Goal: Task Accomplishment & Management: Manage account settings

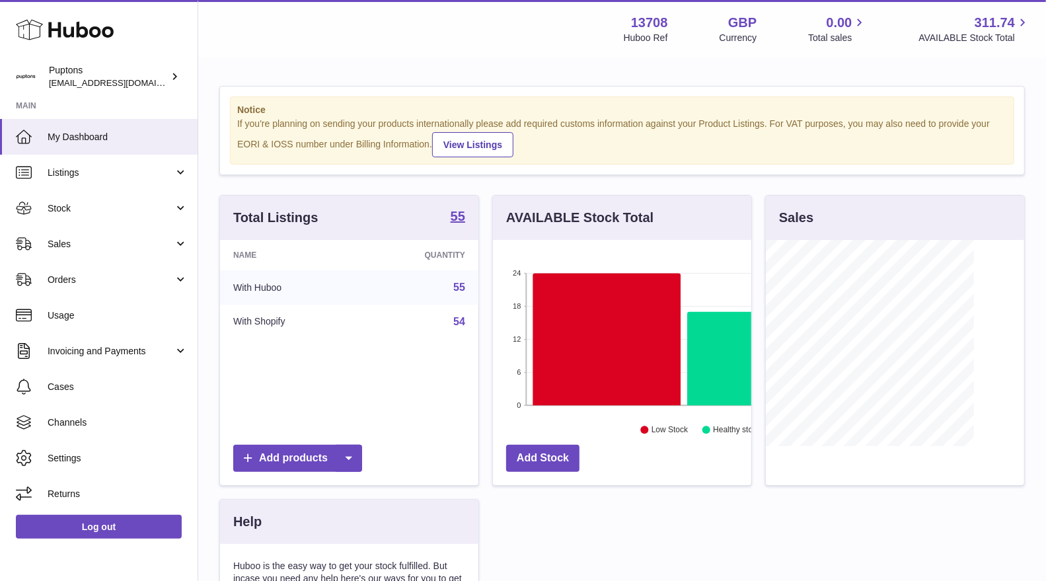
scroll to position [205, 258]
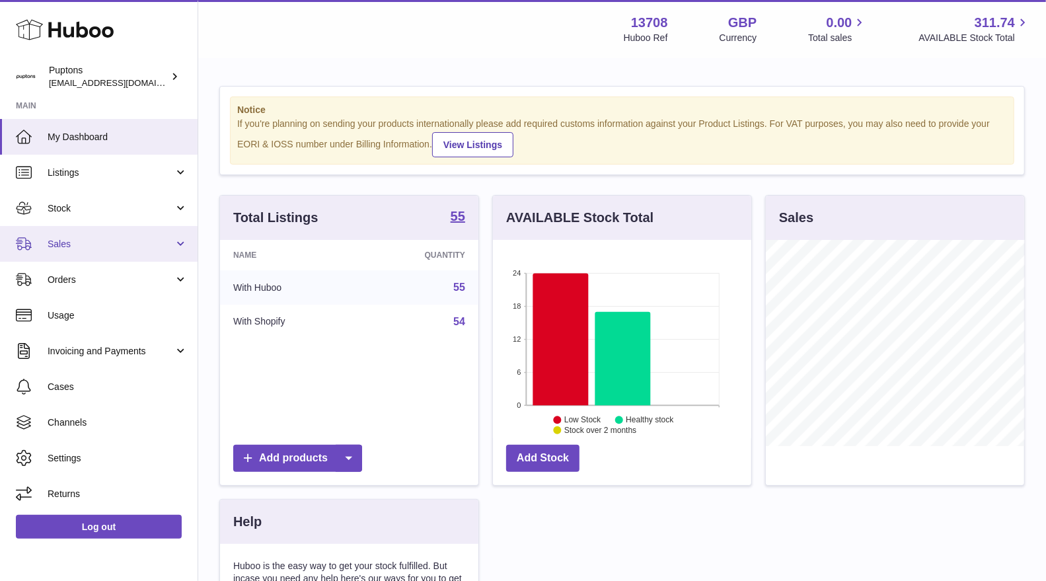
click at [95, 238] on span "Sales" at bounding box center [111, 244] width 126 height 13
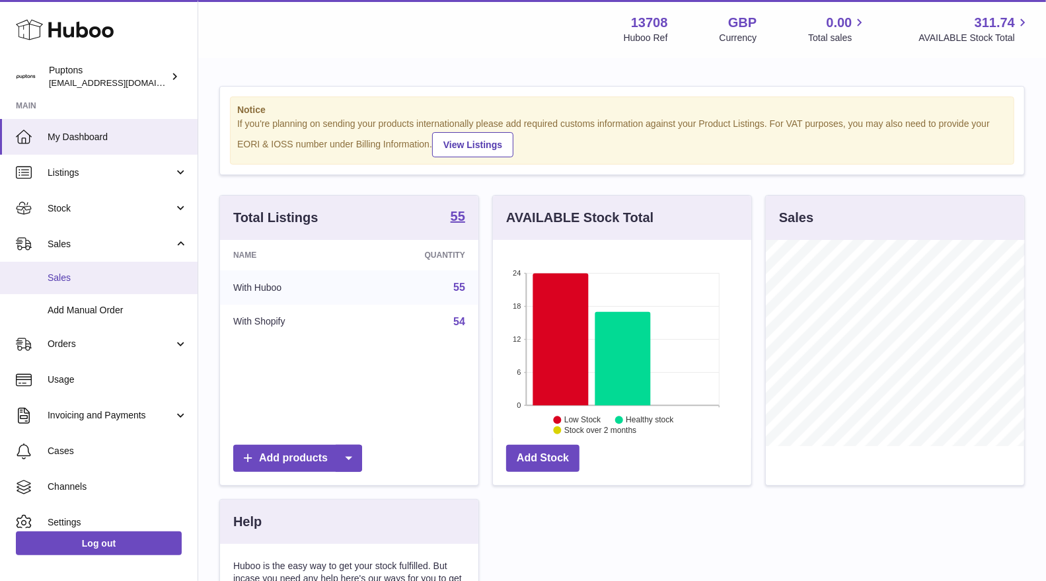
click at [70, 273] on span "Sales" at bounding box center [118, 278] width 140 height 13
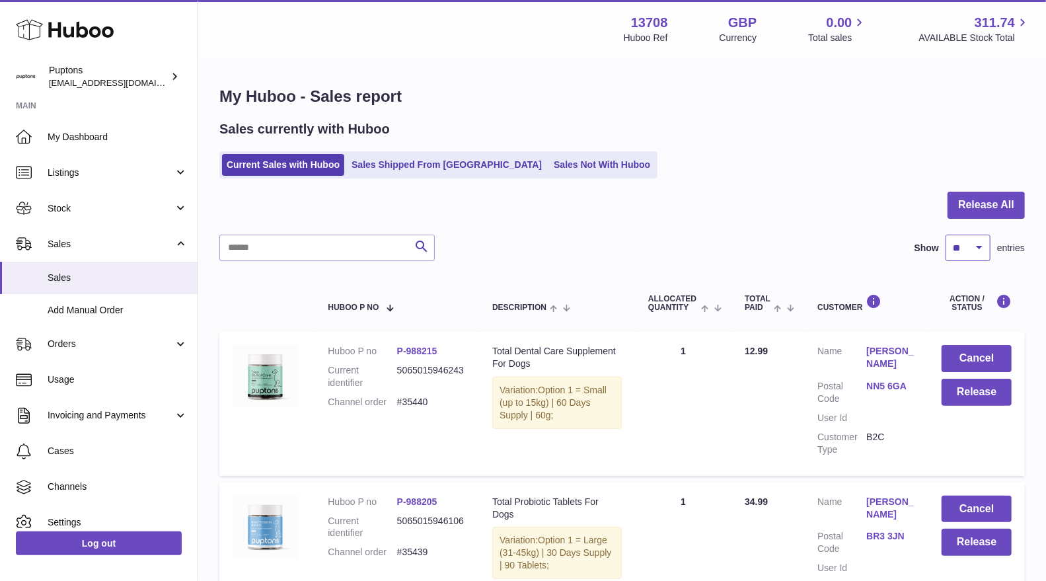
click at [984, 248] on select "** ** ** ***" at bounding box center [967, 248] width 45 height 26
select select "**"
click at [945, 235] on select "** ** ** ***" at bounding box center [967, 248] width 45 height 26
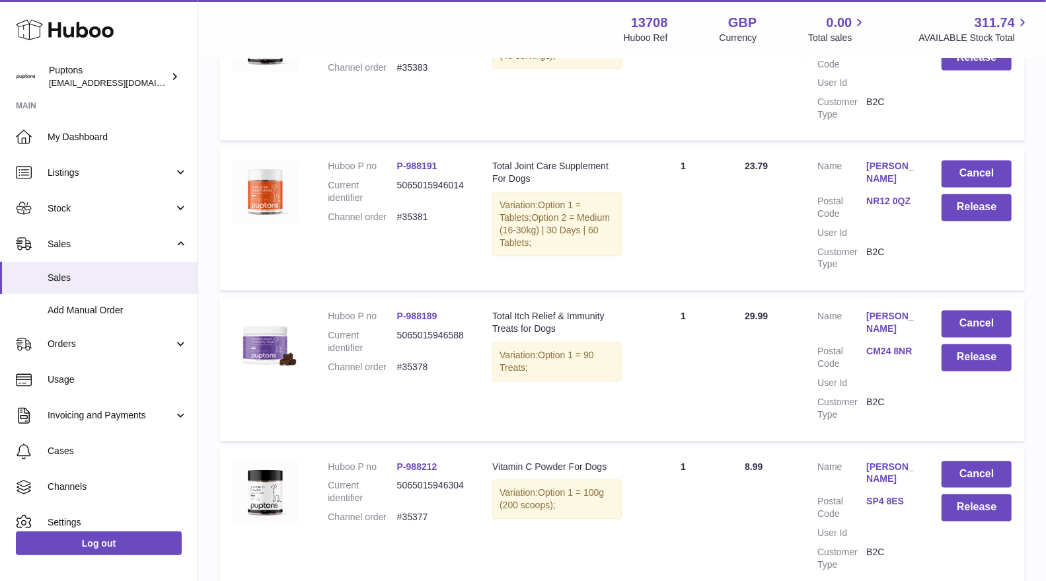
scroll to position [4698, 0]
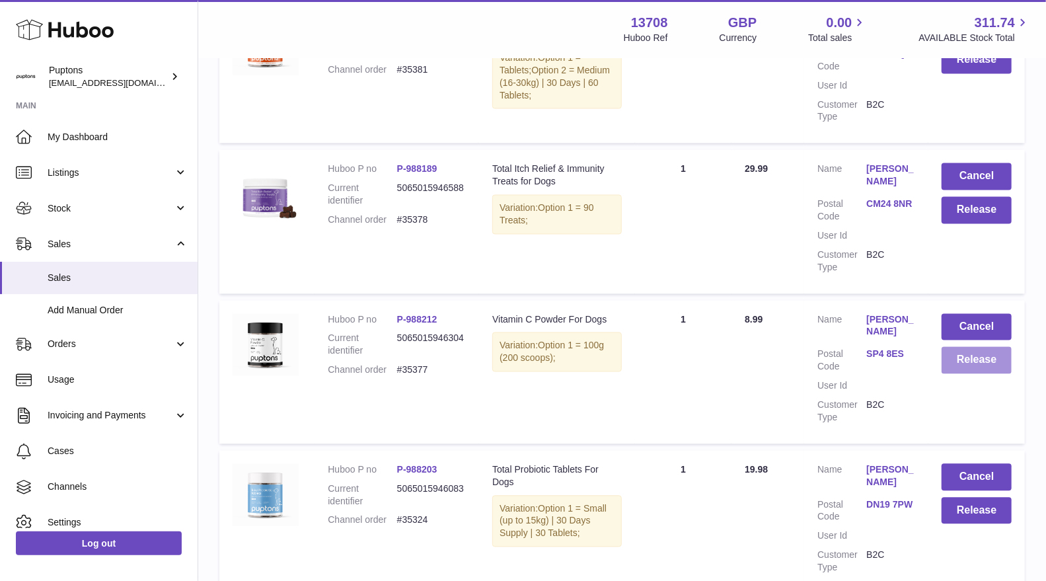
click at [976, 347] on button "Release" at bounding box center [976, 360] width 70 height 27
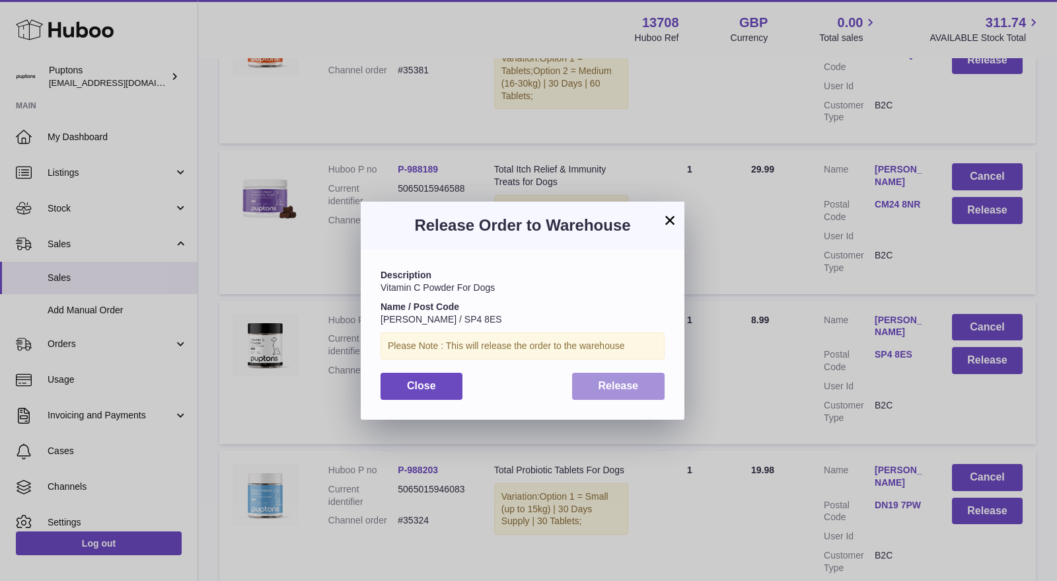
click at [632, 384] on span "Release" at bounding box center [619, 385] width 40 height 11
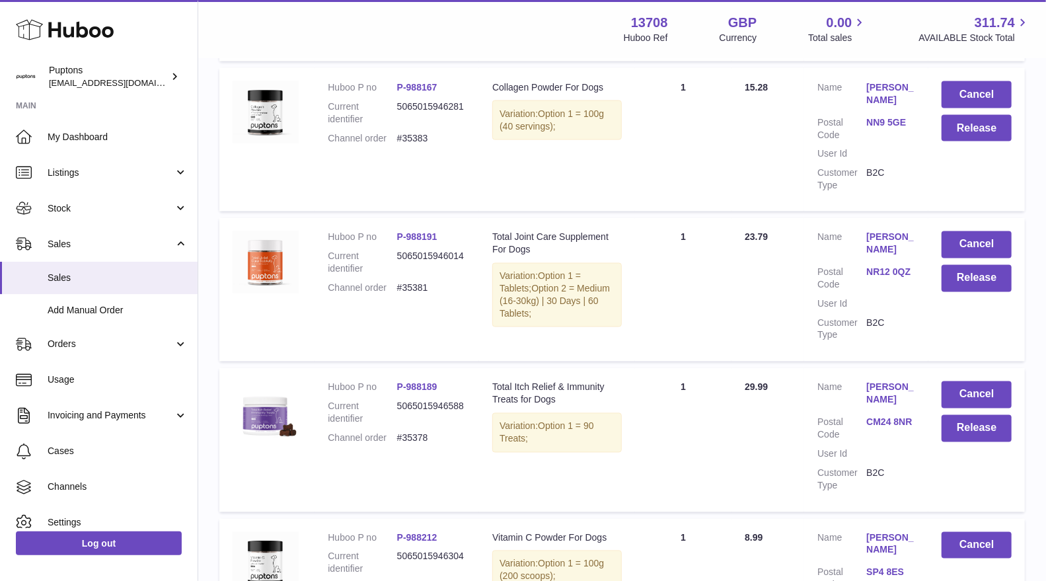
scroll to position [4477, 0]
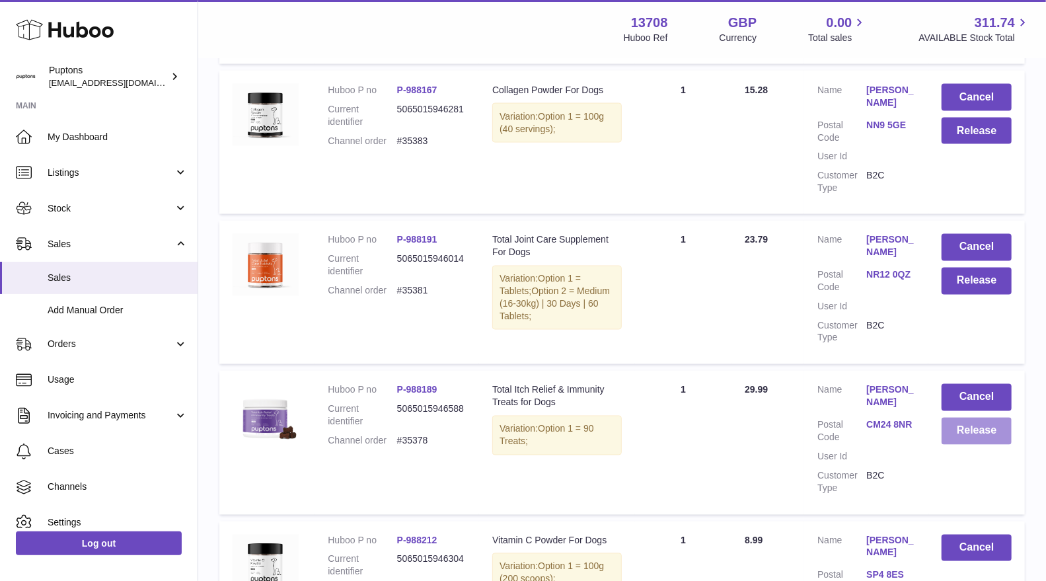
click at [965, 418] on button "Release" at bounding box center [976, 431] width 70 height 27
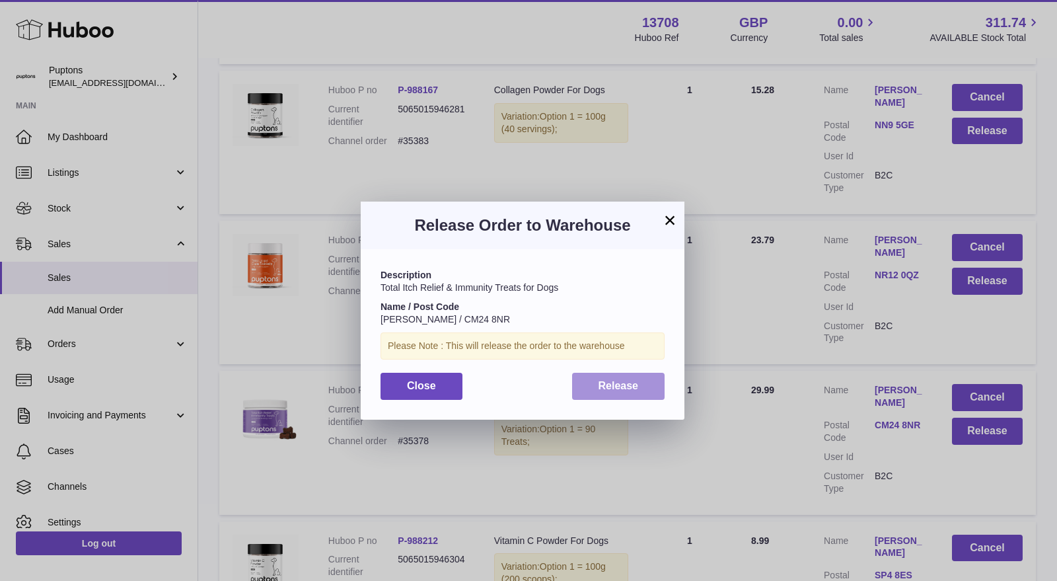
click at [624, 384] on span "Release" at bounding box center [619, 385] width 40 height 11
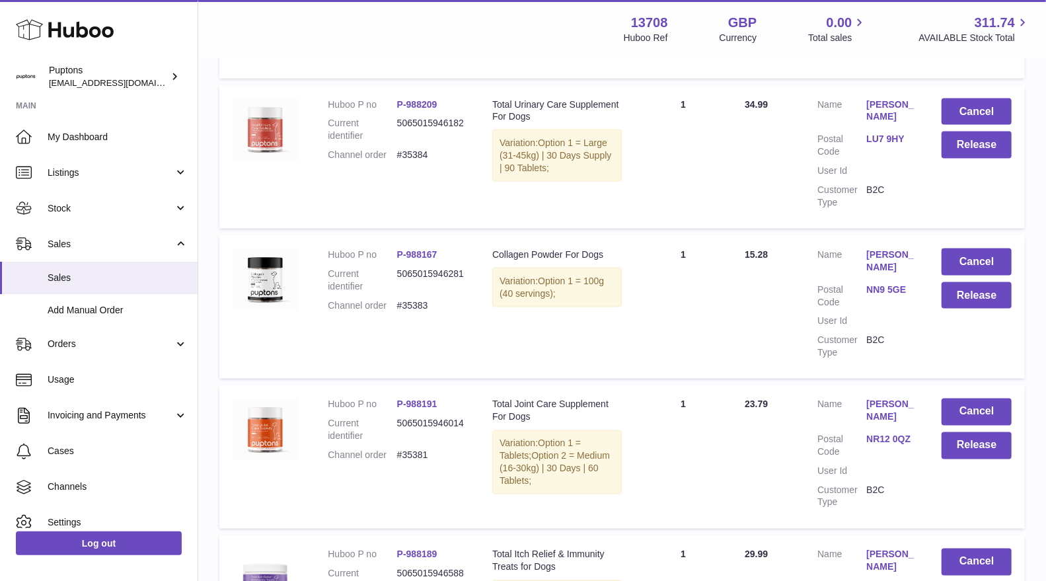
scroll to position [4331, 0]
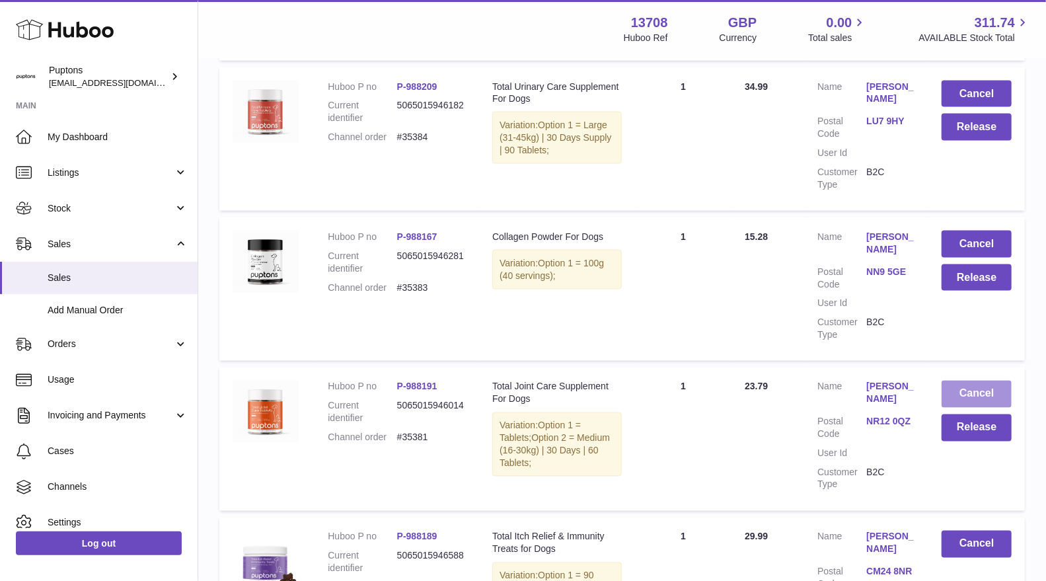
click at [981, 381] on button "Cancel" at bounding box center [976, 394] width 70 height 27
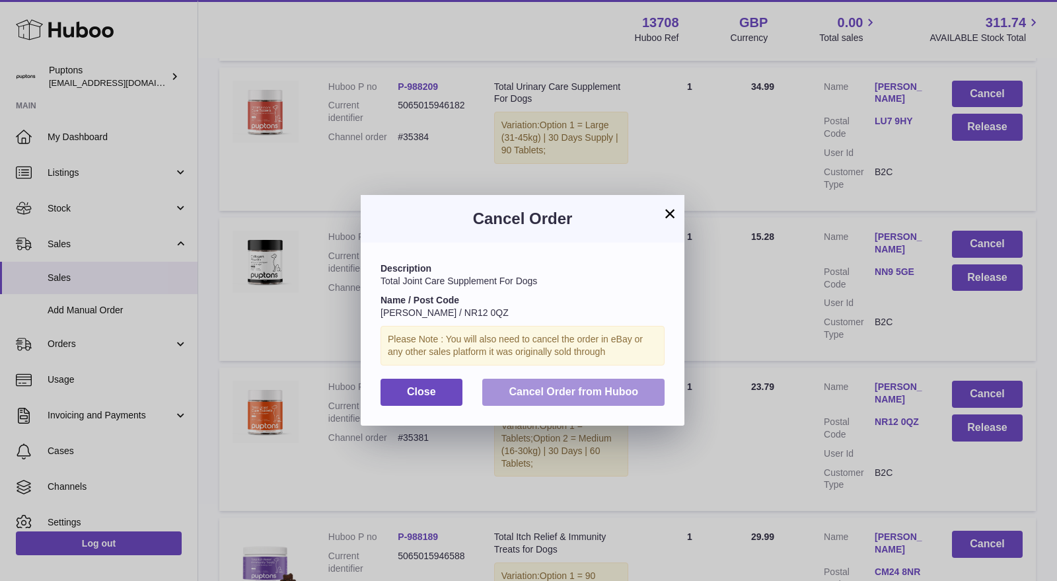
click at [594, 400] on button "Cancel Order from Huboo" at bounding box center [573, 392] width 182 height 27
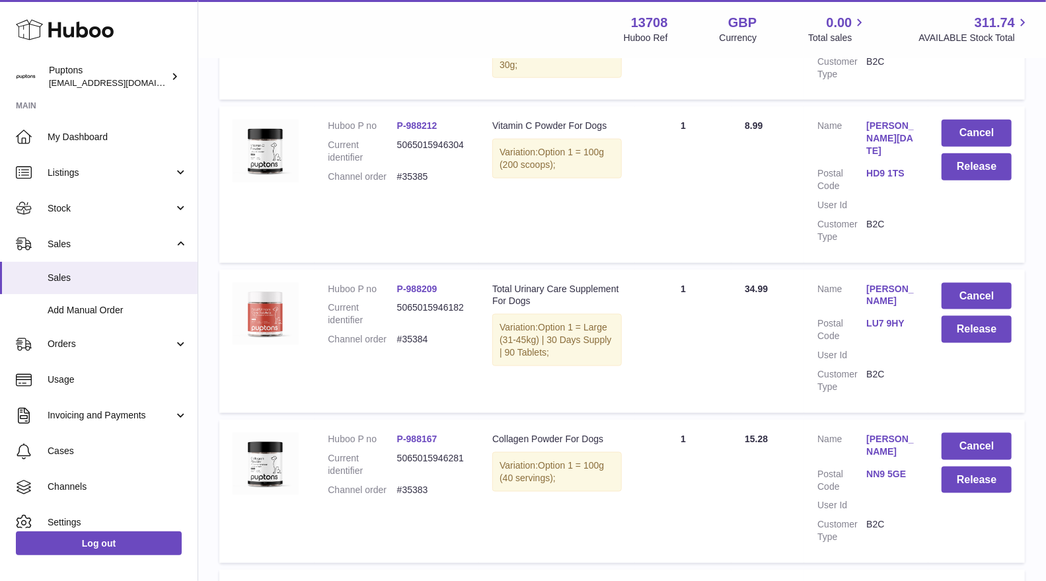
scroll to position [4111, 0]
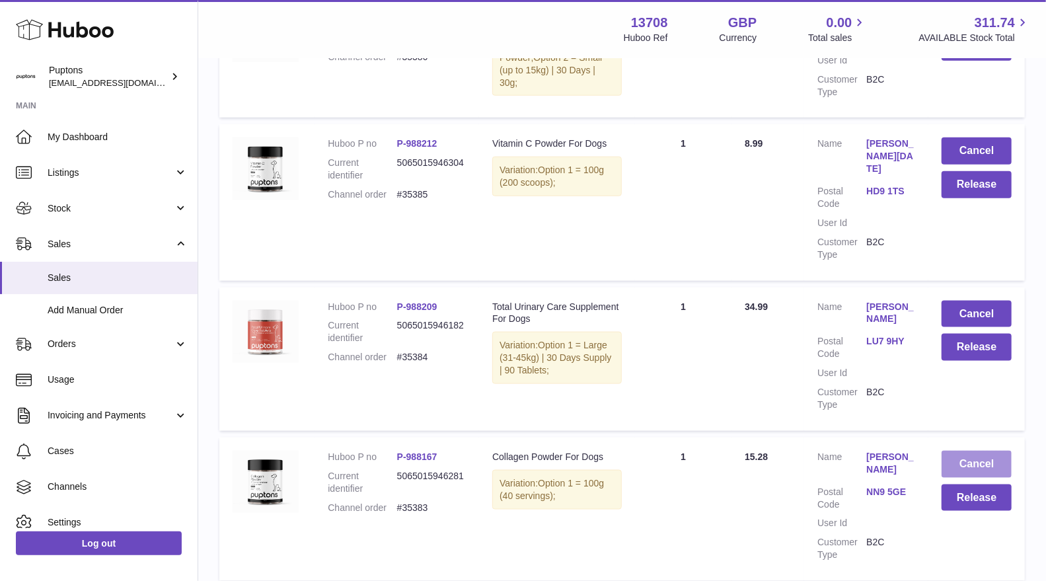
click at [972, 451] on button "Cancel" at bounding box center [976, 464] width 70 height 27
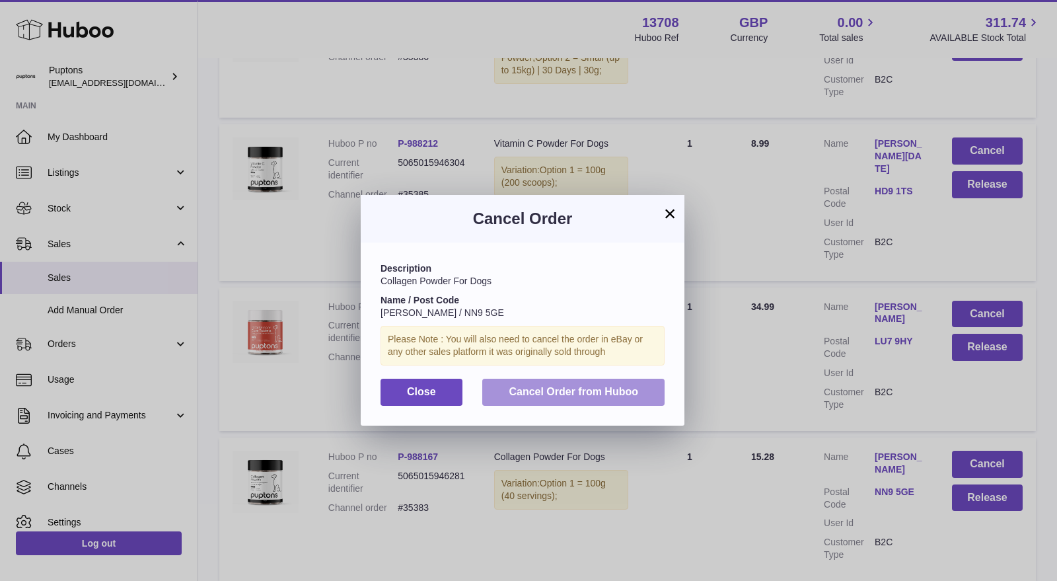
click at [582, 389] on span "Cancel Order from Huboo" at bounding box center [573, 391] width 129 height 11
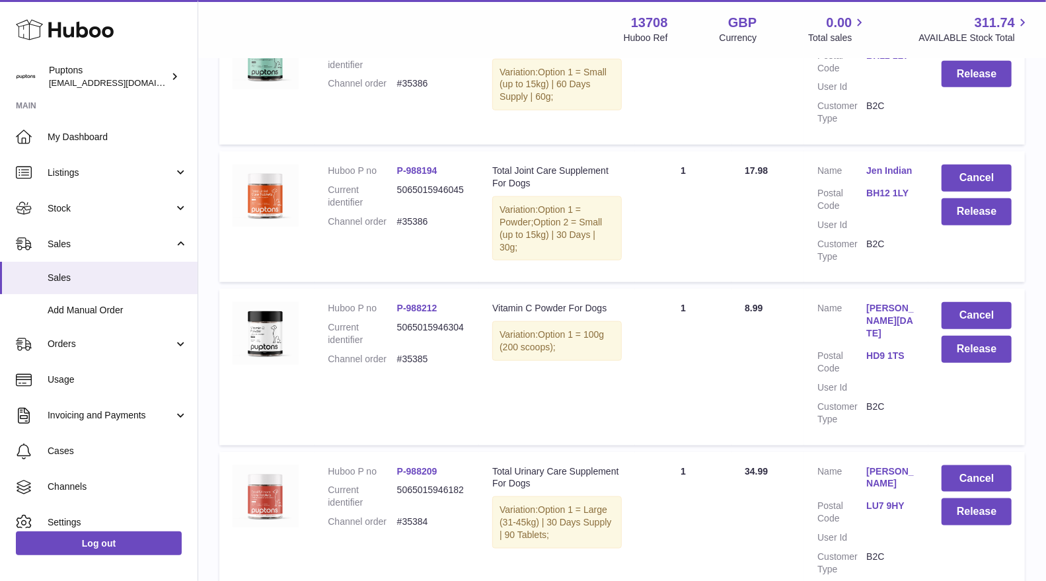
scroll to position [3964, 0]
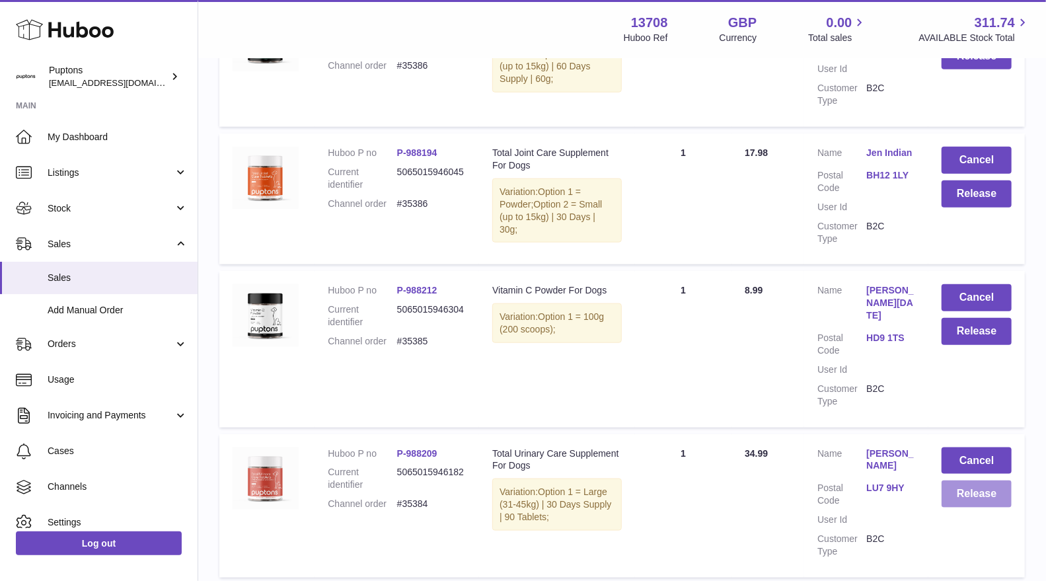
click at [969, 480] on button "Release" at bounding box center [976, 493] width 70 height 27
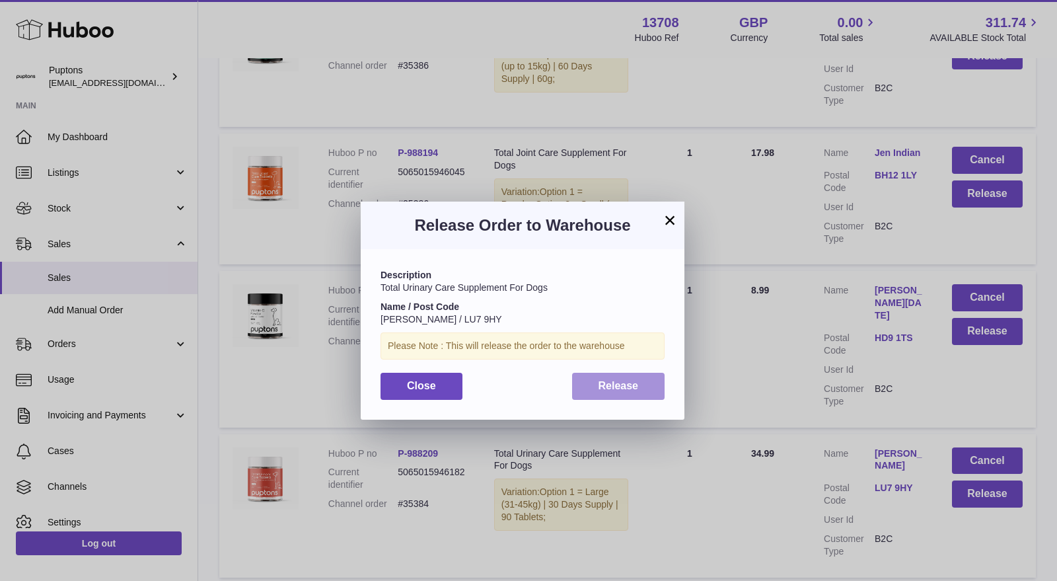
click at [639, 382] on button "Release" at bounding box center [618, 386] width 93 height 27
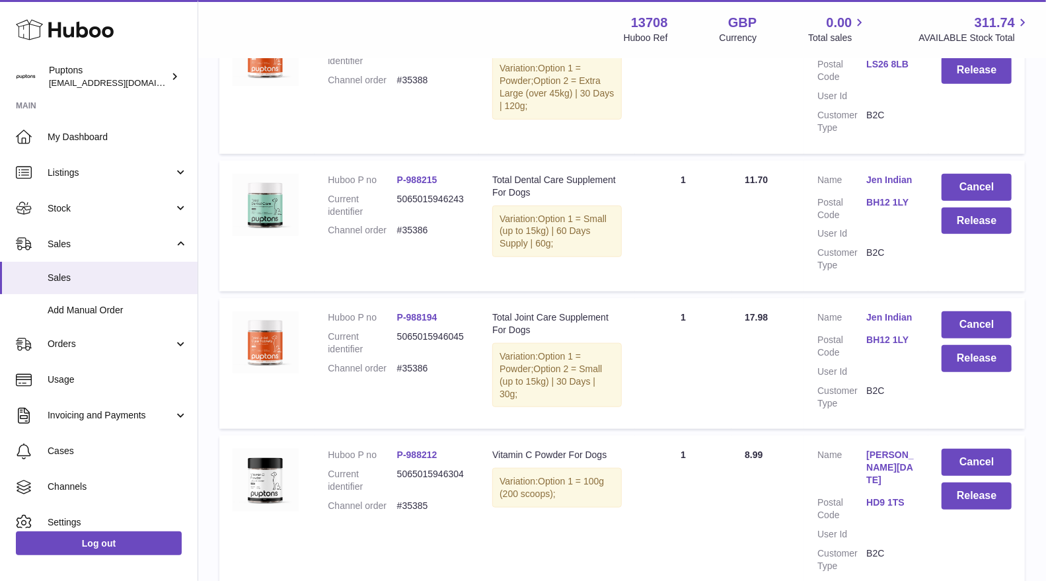
scroll to position [3817, 0]
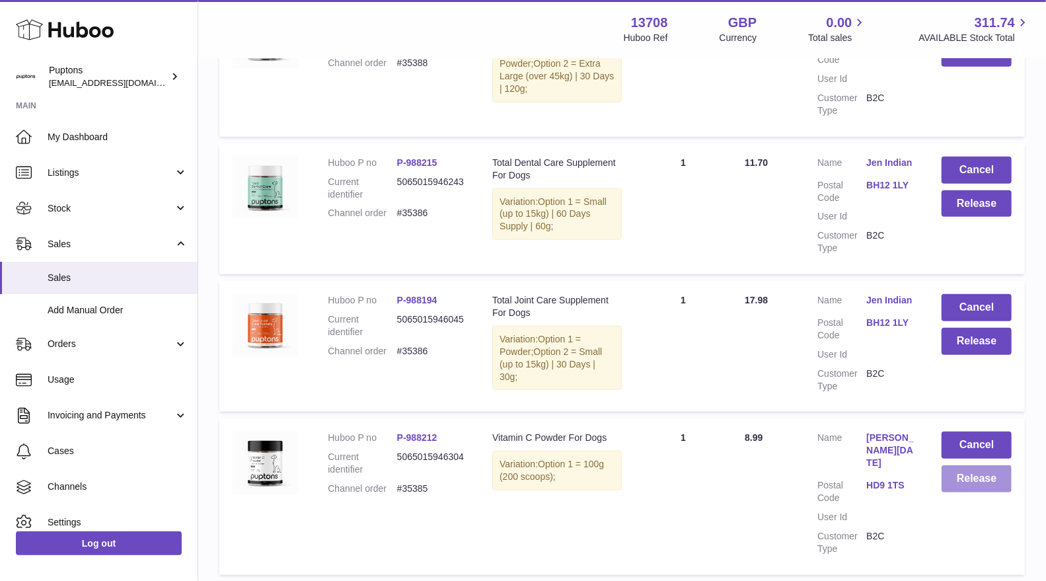
click at [981, 465] on button "Release" at bounding box center [976, 478] width 70 height 27
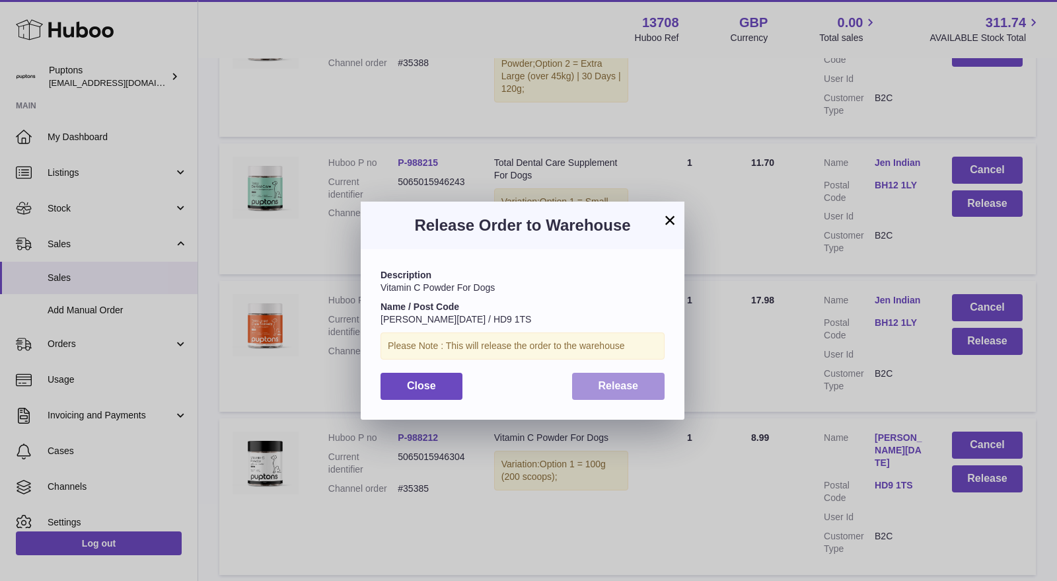
click at [641, 383] on button "Release" at bounding box center [618, 386] width 93 height 27
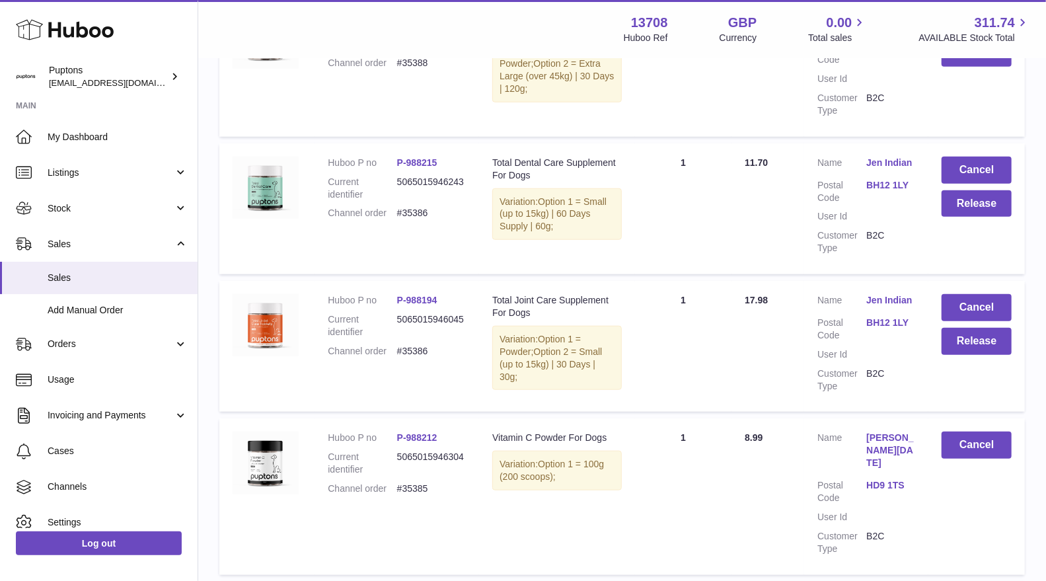
scroll to position [3743, 0]
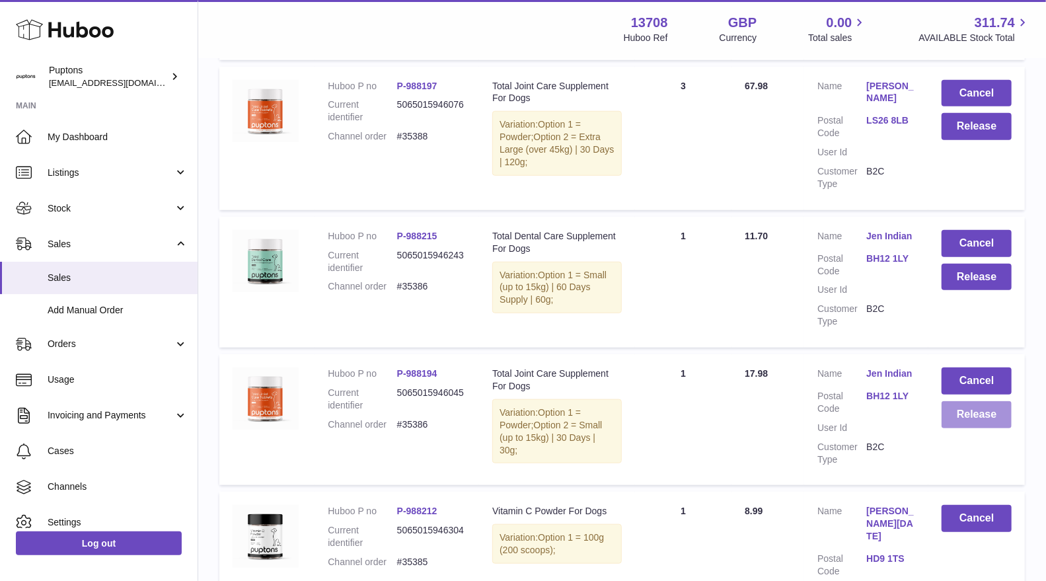
click at [970, 401] on button "Release" at bounding box center [976, 414] width 70 height 27
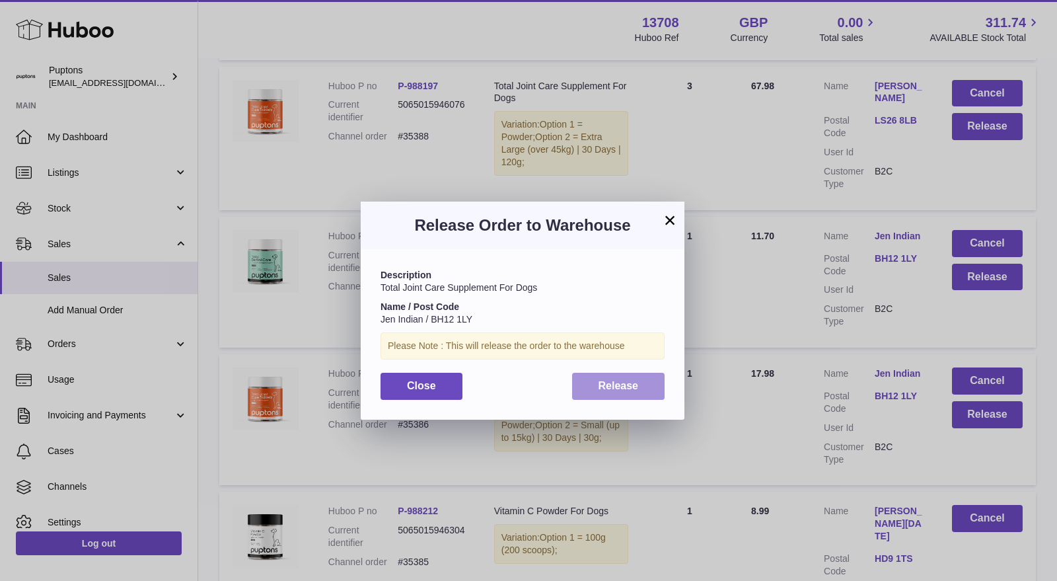
click at [641, 387] on button "Release" at bounding box center [618, 386] width 93 height 27
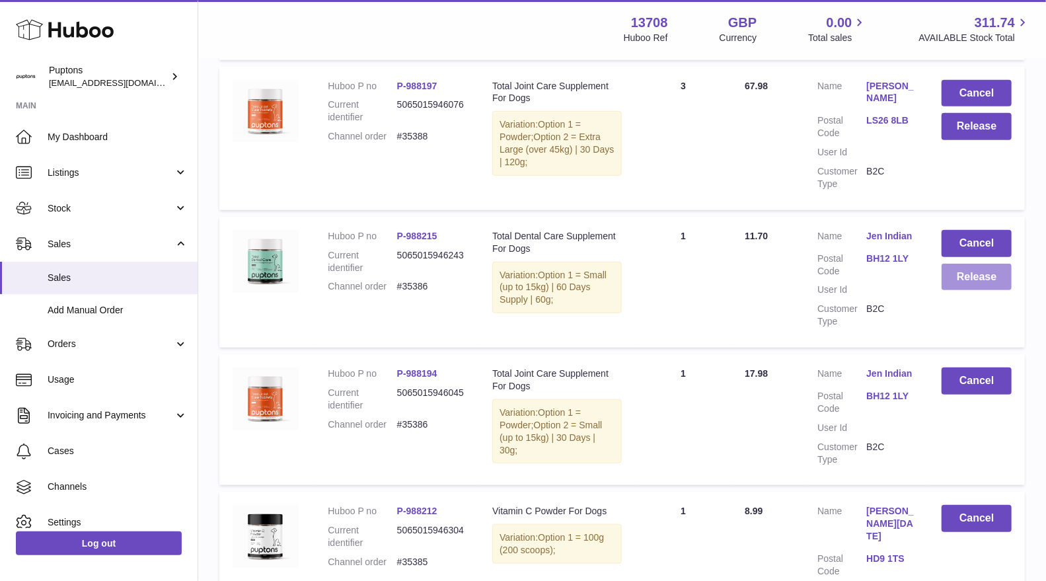
click at [963, 264] on button "Release" at bounding box center [976, 277] width 70 height 27
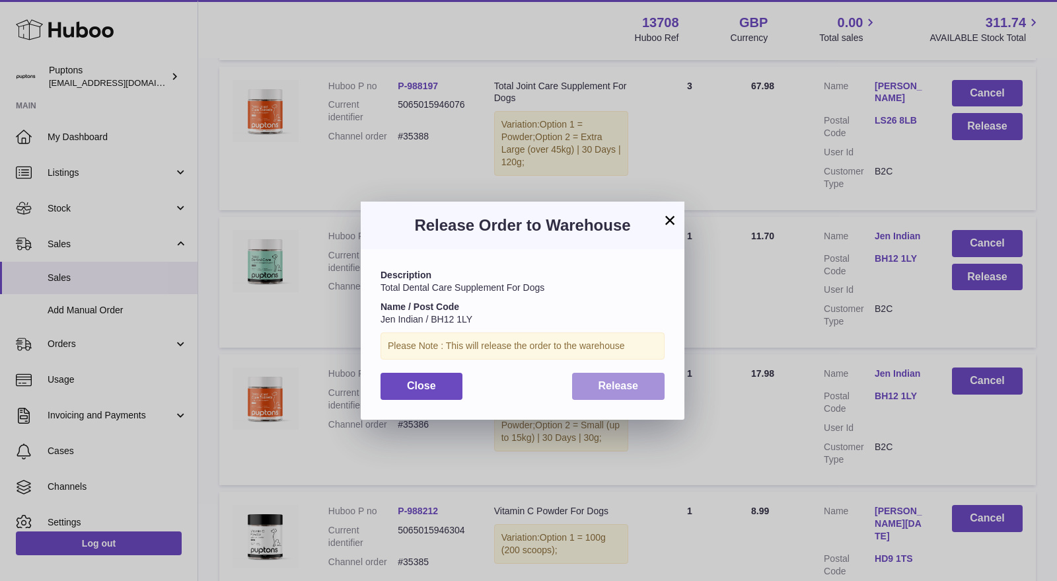
click at [636, 383] on span "Release" at bounding box center [619, 385] width 40 height 11
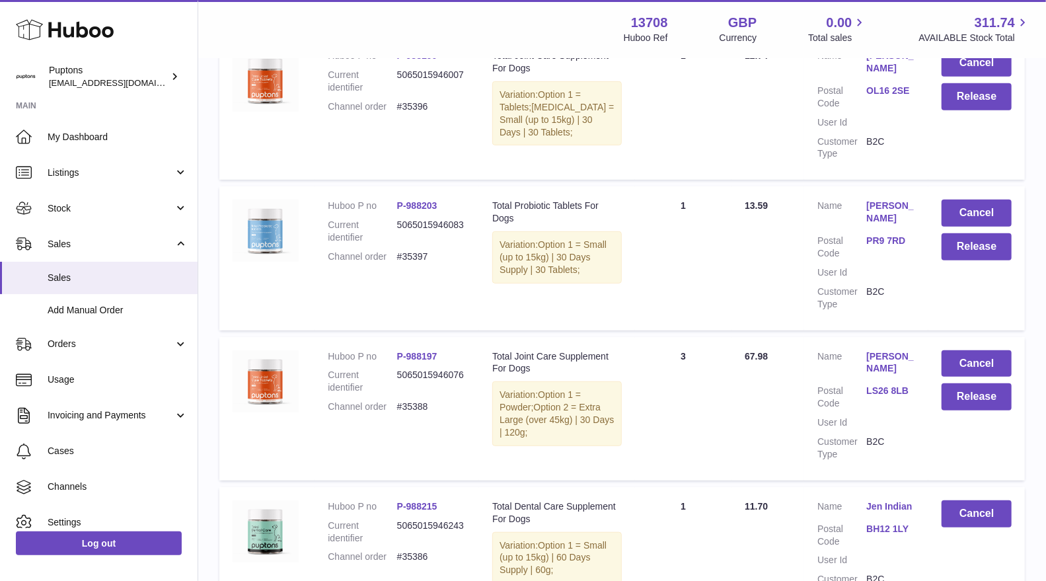
scroll to position [3523, 0]
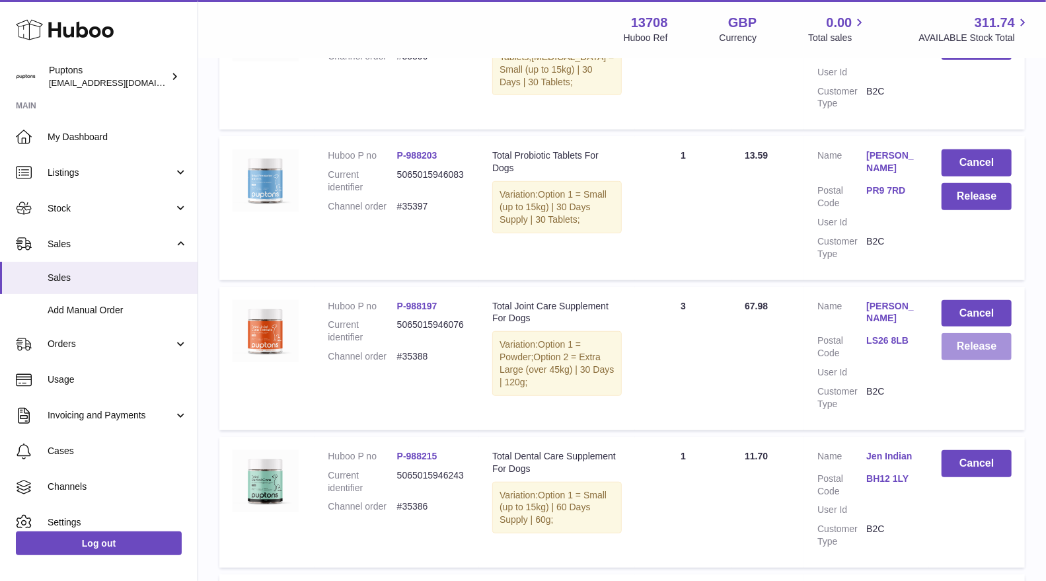
click at [958, 333] on button "Release" at bounding box center [976, 346] width 70 height 27
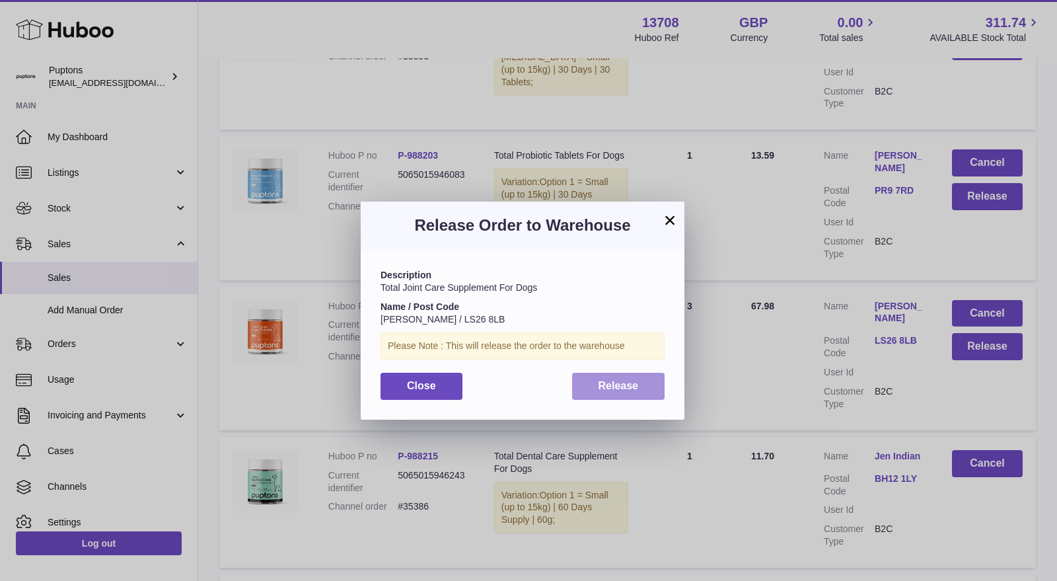
click at [606, 384] on span "Release" at bounding box center [619, 385] width 40 height 11
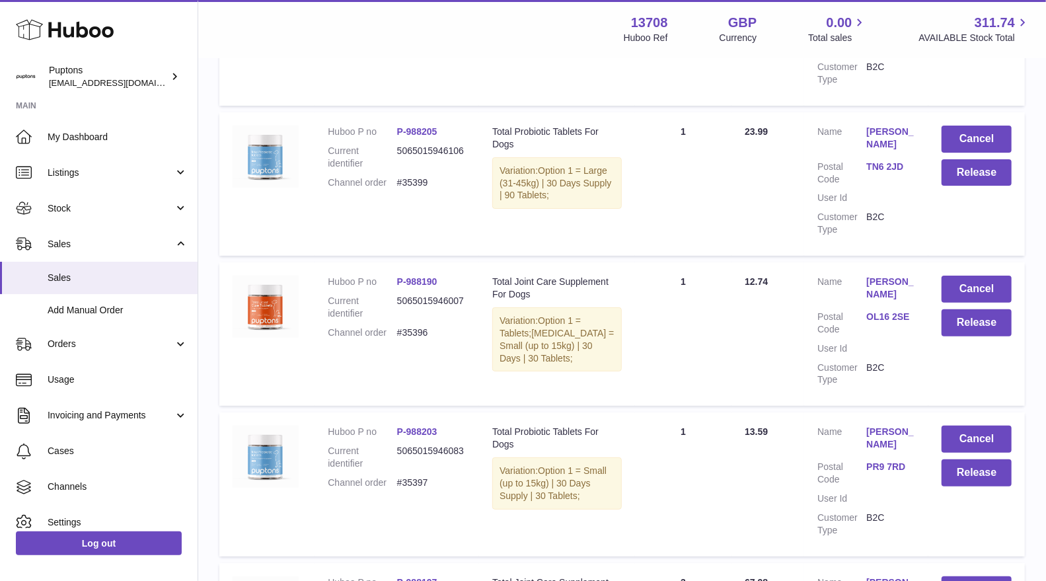
scroll to position [3229, 0]
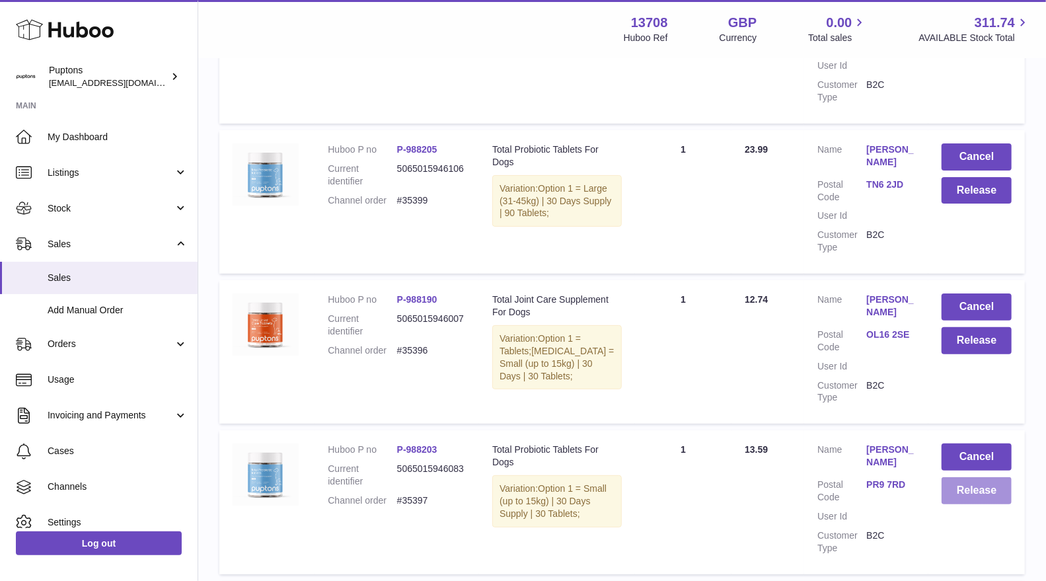
click at [972, 477] on button "Release" at bounding box center [976, 490] width 70 height 27
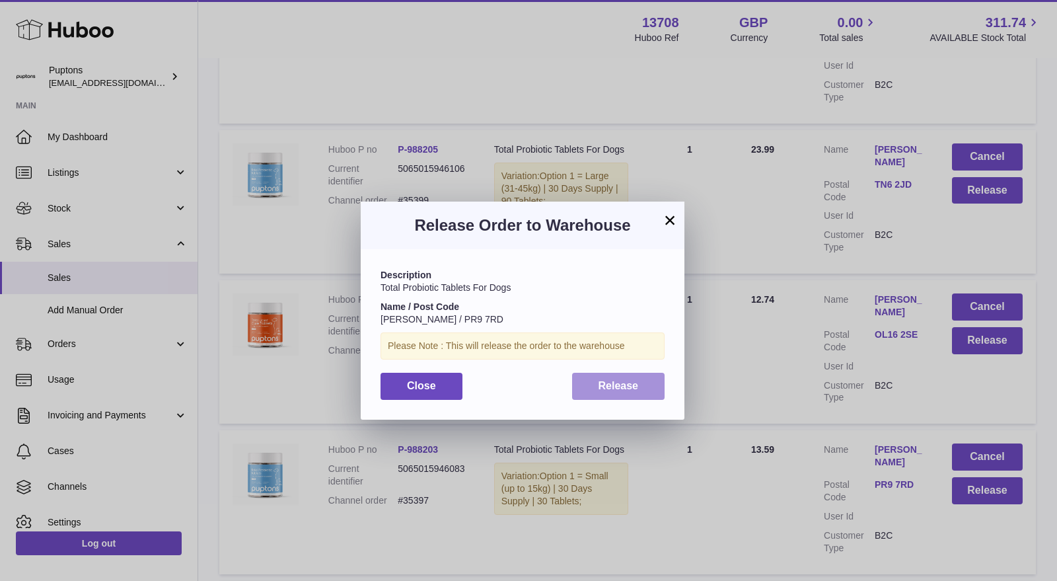
click at [641, 382] on button "Release" at bounding box center [618, 386] width 93 height 27
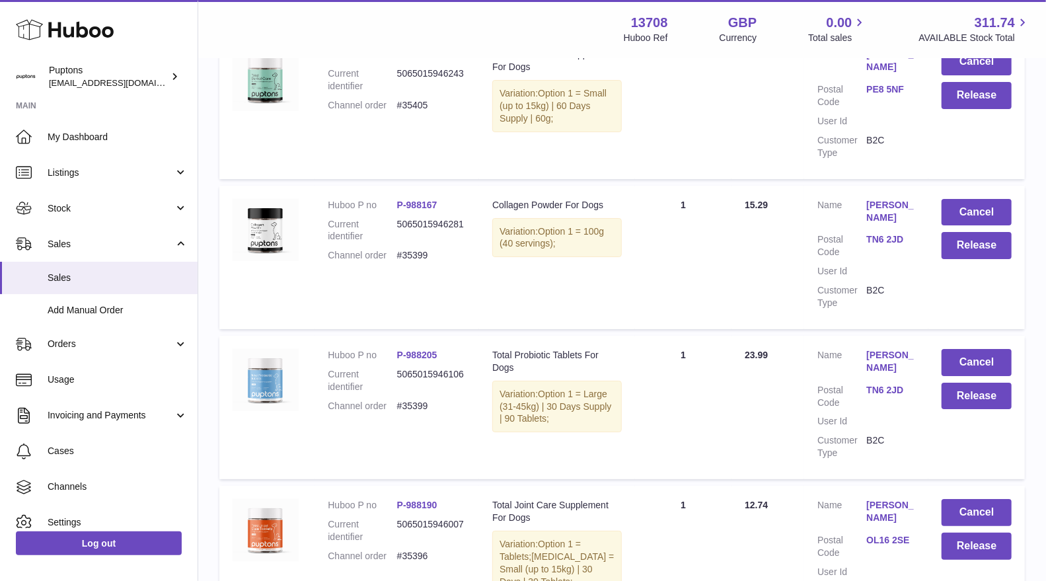
scroll to position [3009, 0]
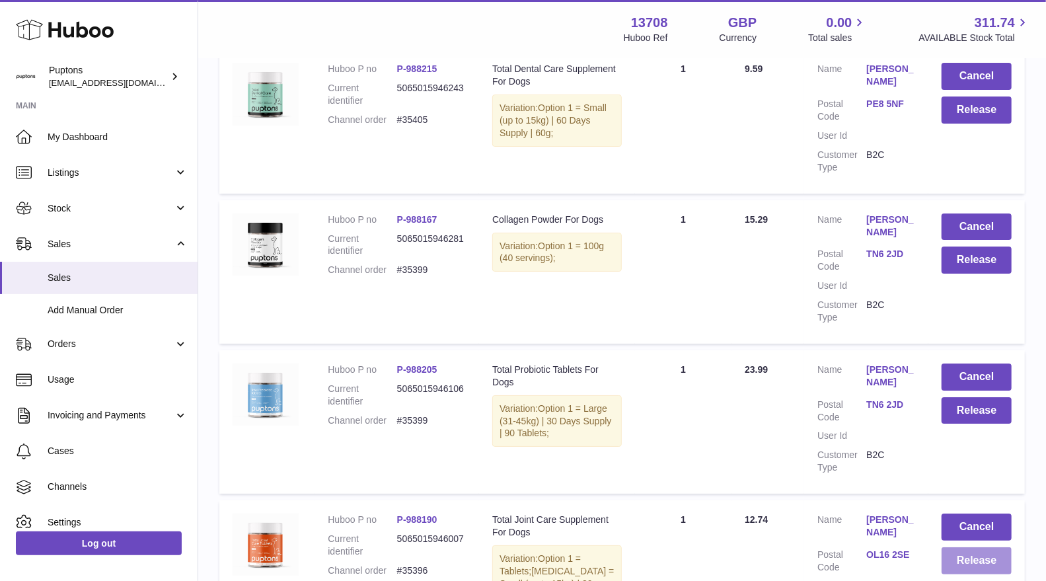
click at [970, 547] on button "Release" at bounding box center [976, 560] width 70 height 27
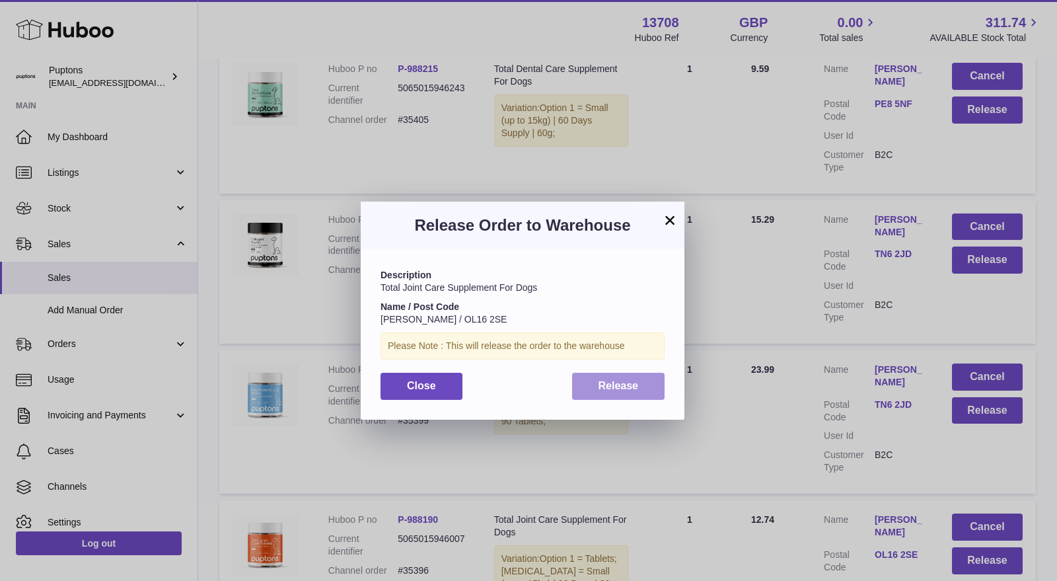
drag, startPoint x: 606, startPoint y: 381, endPoint x: 782, endPoint y: 354, distance: 177.8
click at [606, 380] on span "Release" at bounding box center [619, 385] width 40 height 11
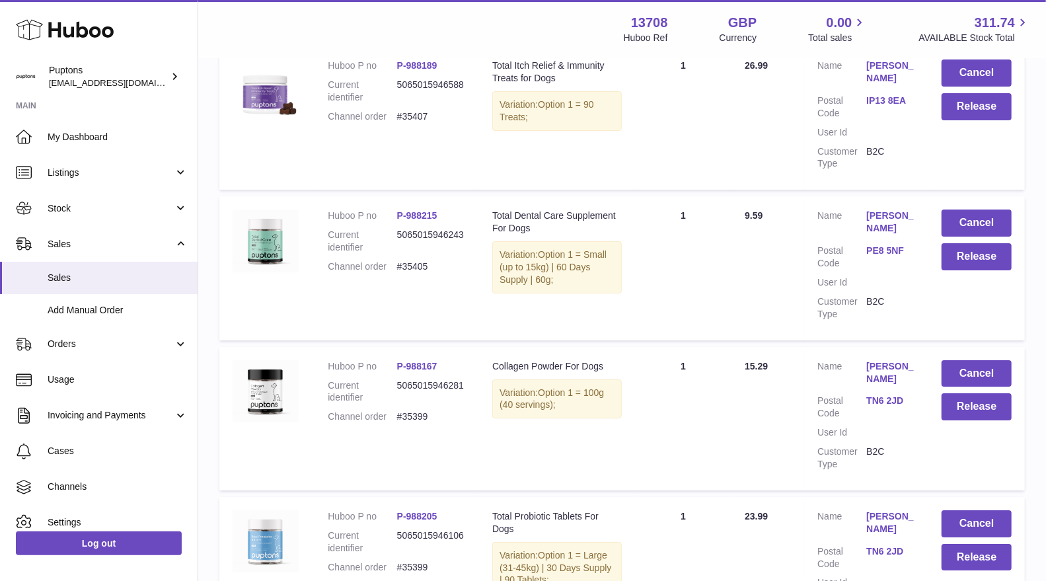
scroll to position [2936, 0]
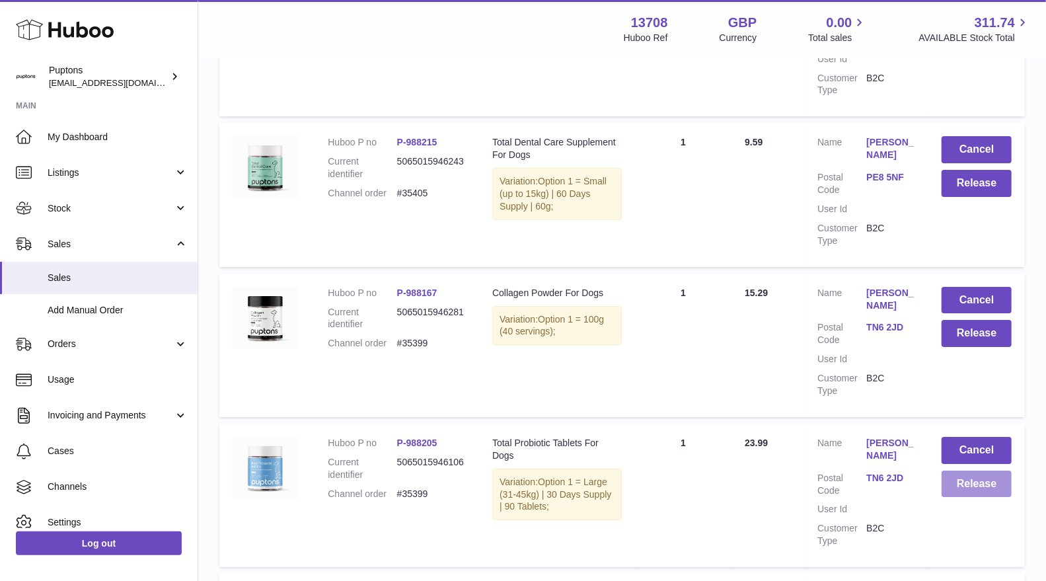
click at [964, 470] on button "Release" at bounding box center [976, 483] width 70 height 27
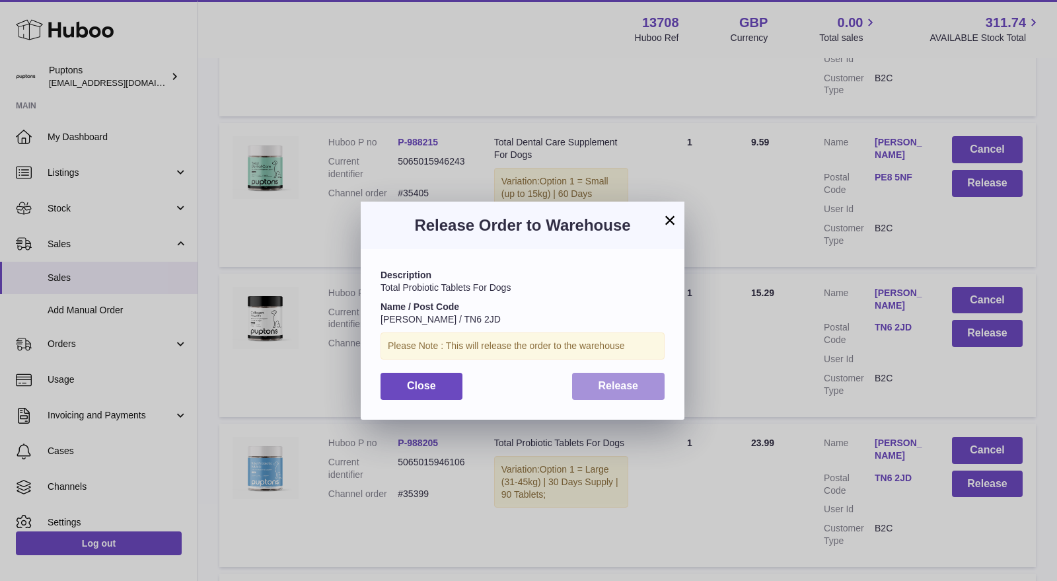
click at [600, 383] on span "Release" at bounding box center [619, 385] width 40 height 11
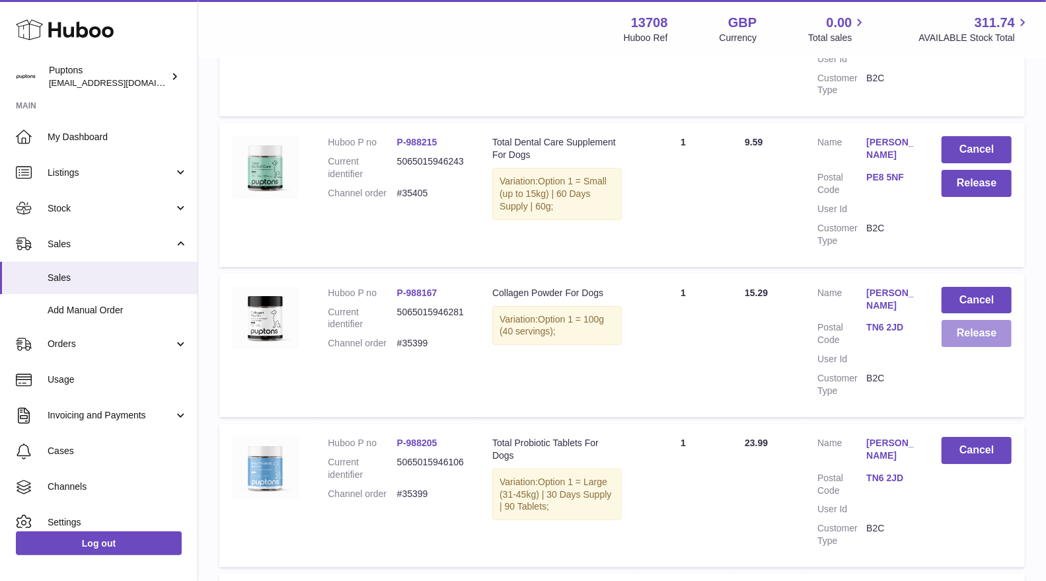
click at [971, 320] on button "Release" at bounding box center [976, 333] width 70 height 27
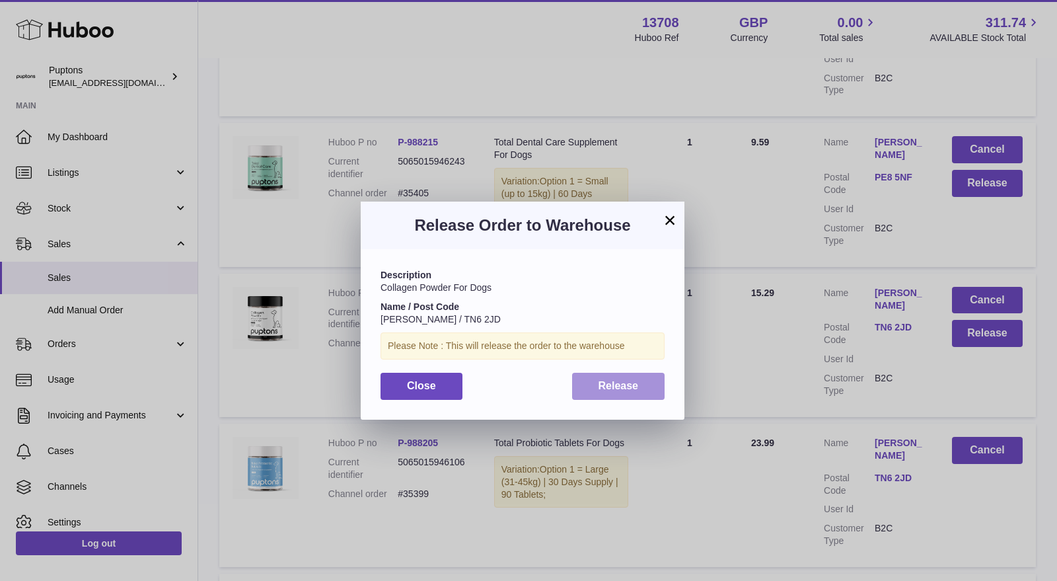
click at [624, 384] on span "Release" at bounding box center [619, 385] width 40 height 11
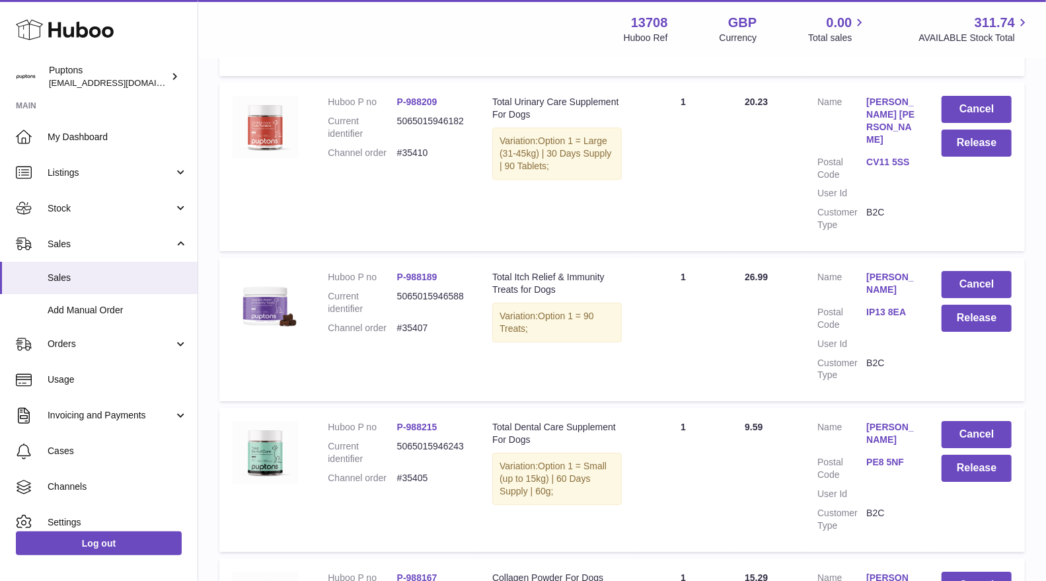
scroll to position [2643, 0]
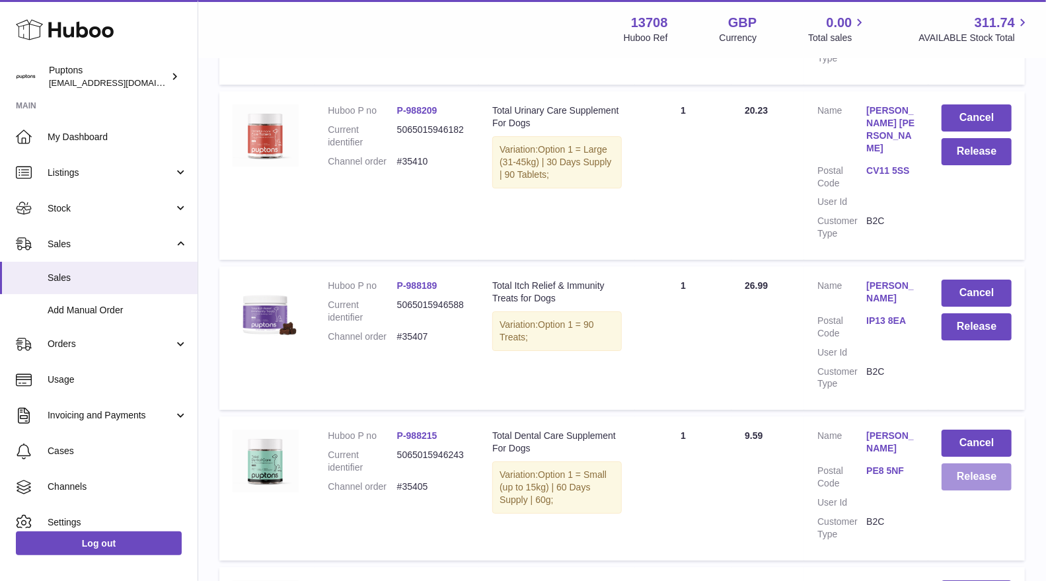
click at [979, 463] on button "Release" at bounding box center [976, 476] width 70 height 27
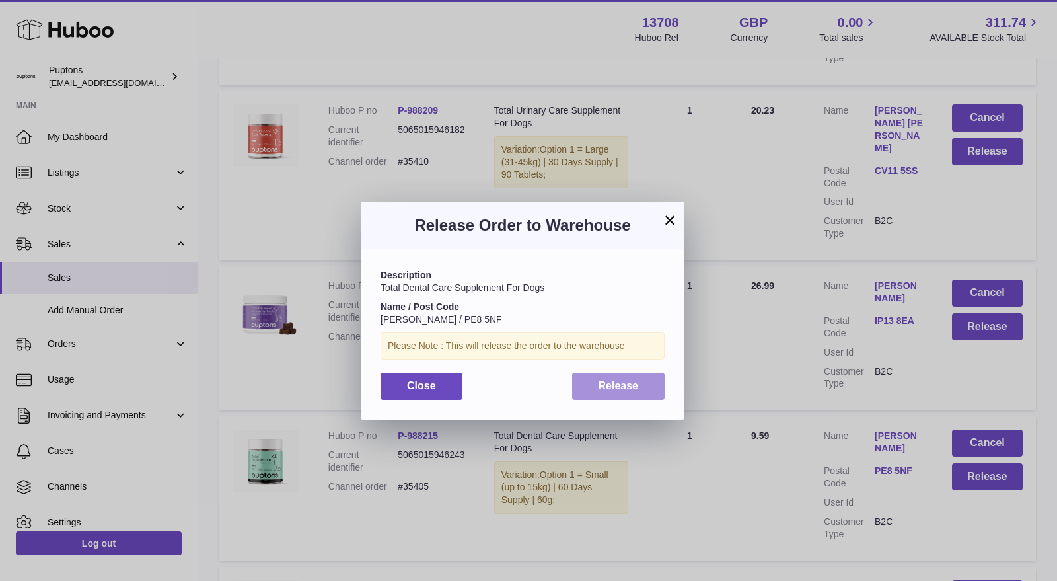
click at [651, 374] on button "Release" at bounding box center [618, 386] width 93 height 27
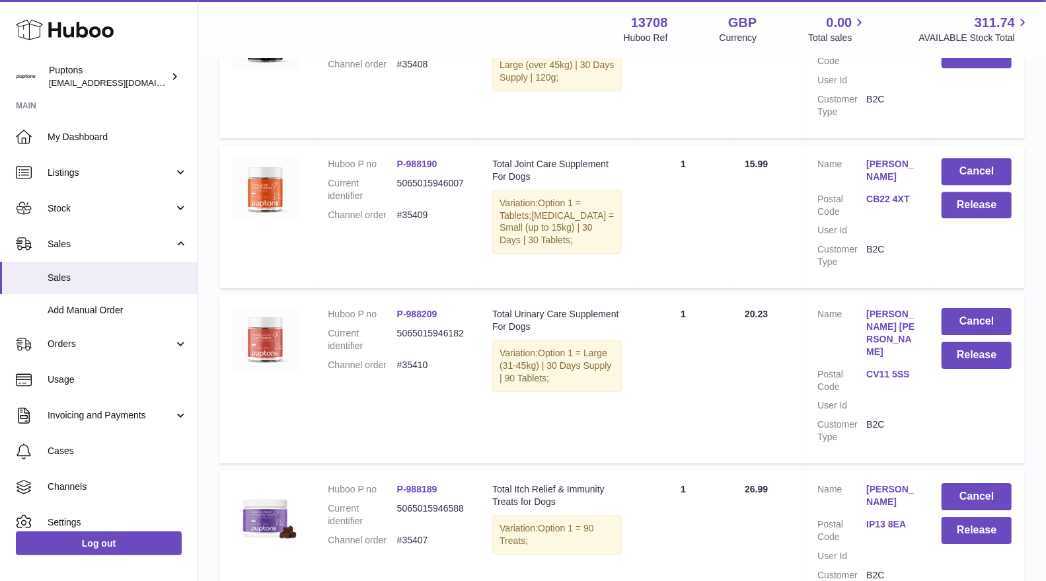
scroll to position [2422, 0]
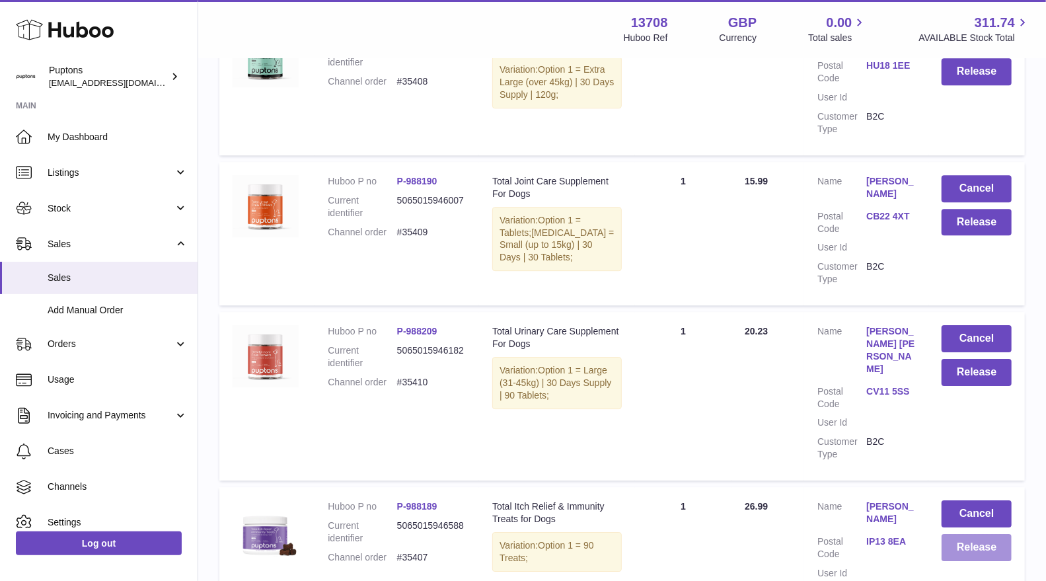
click at [986, 534] on button "Release" at bounding box center [976, 547] width 70 height 27
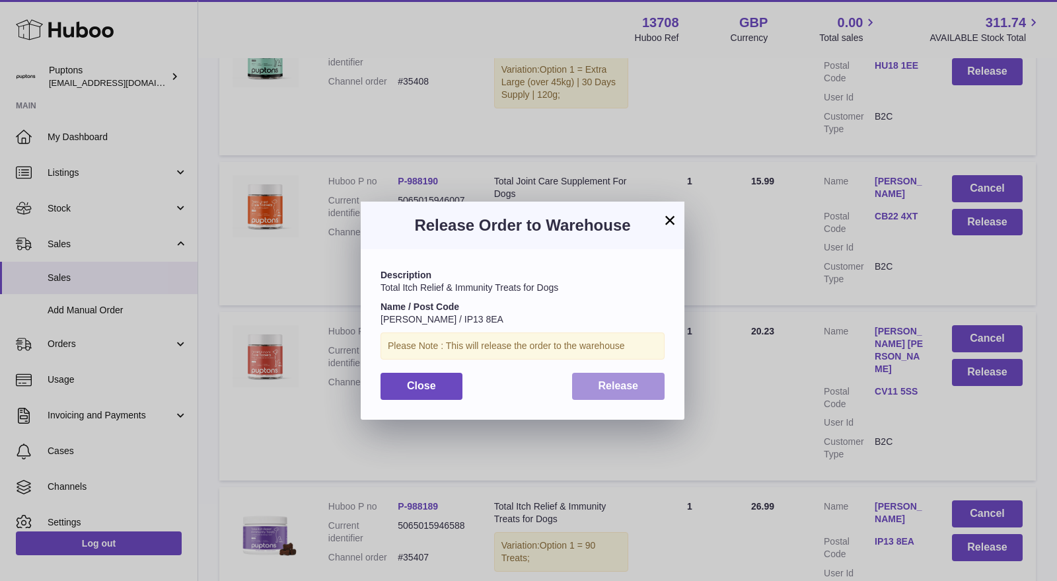
click at [590, 377] on button "Release" at bounding box center [618, 386] width 93 height 27
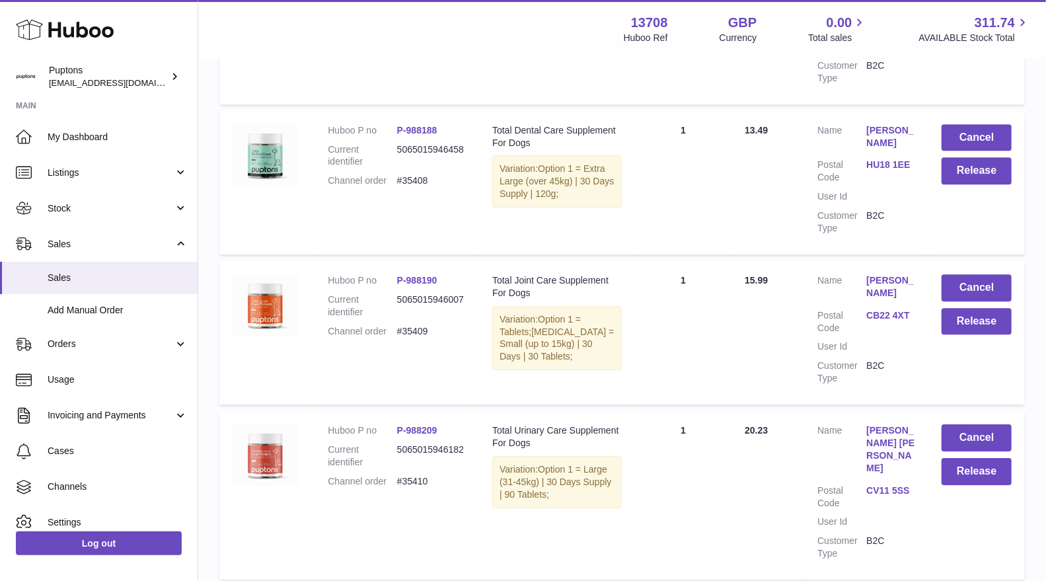
scroll to position [2349, 0]
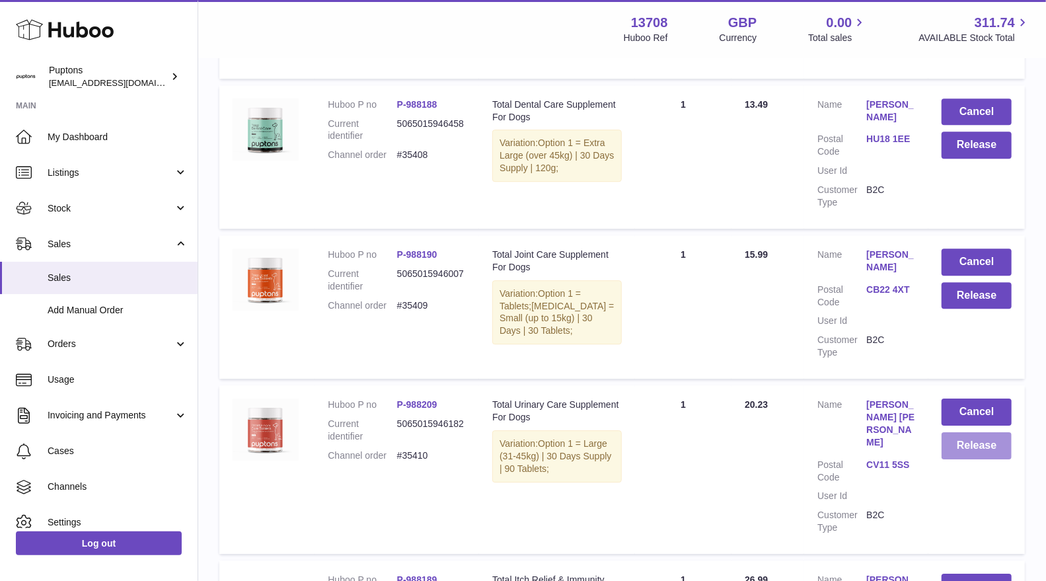
click at [976, 449] on button "Release" at bounding box center [976, 445] width 70 height 27
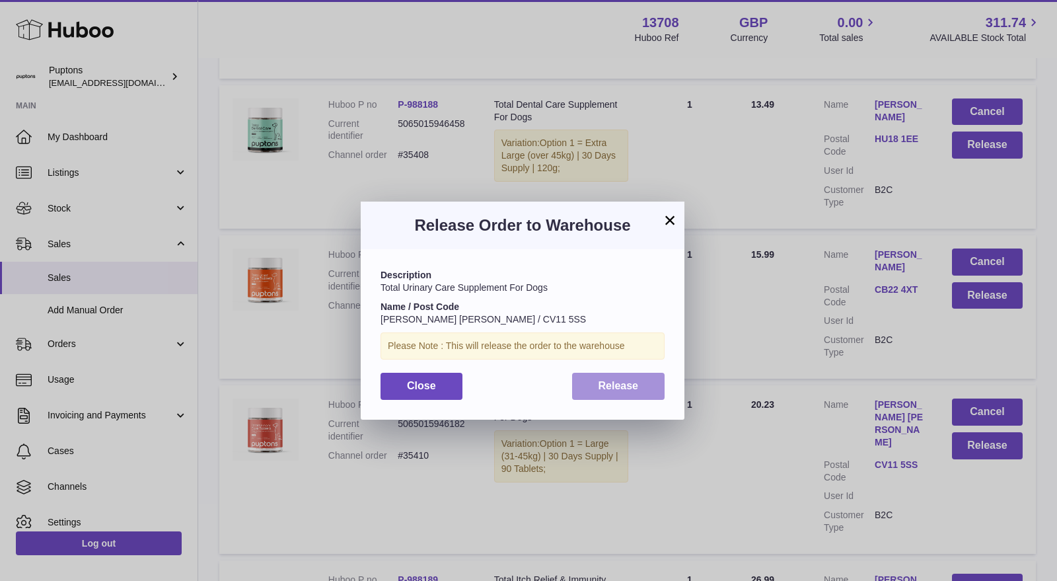
drag, startPoint x: 623, startPoint y: 391, endPoint x: 678, endPoint y: 392, distance: 55.5
click at [624, 391] on span "Release" at bounding box center [619, 385] width 40 height 11
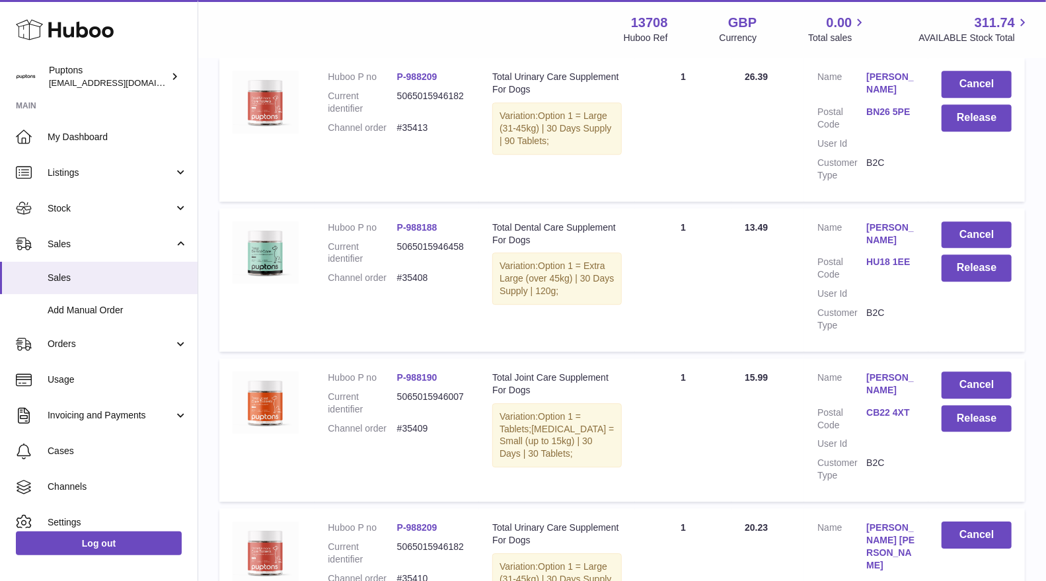
scroll to position [2202, 0]
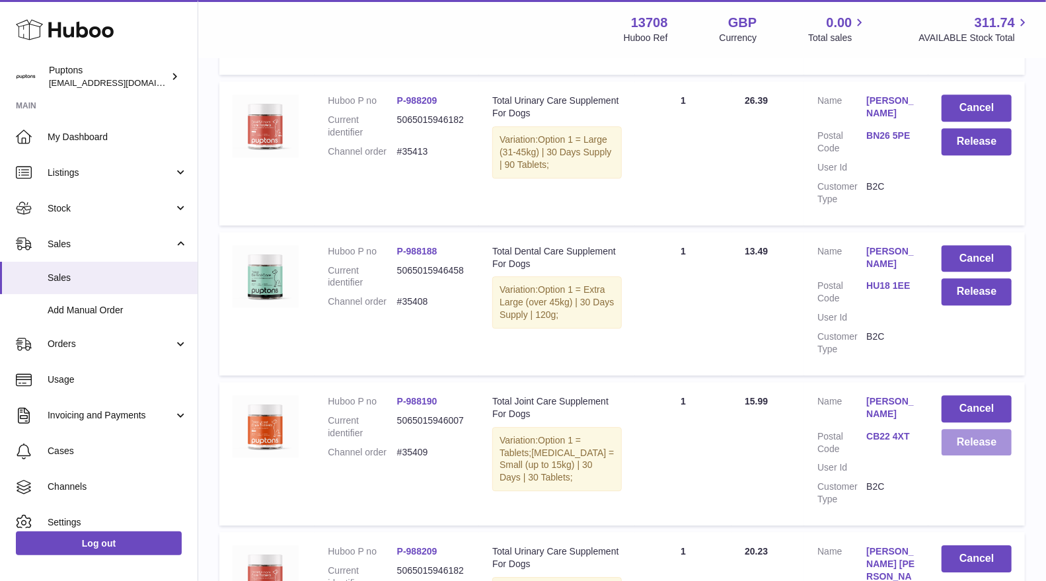
click at [970, 448] on button "Release" at bounding box center [976, 442] width 70 height 27
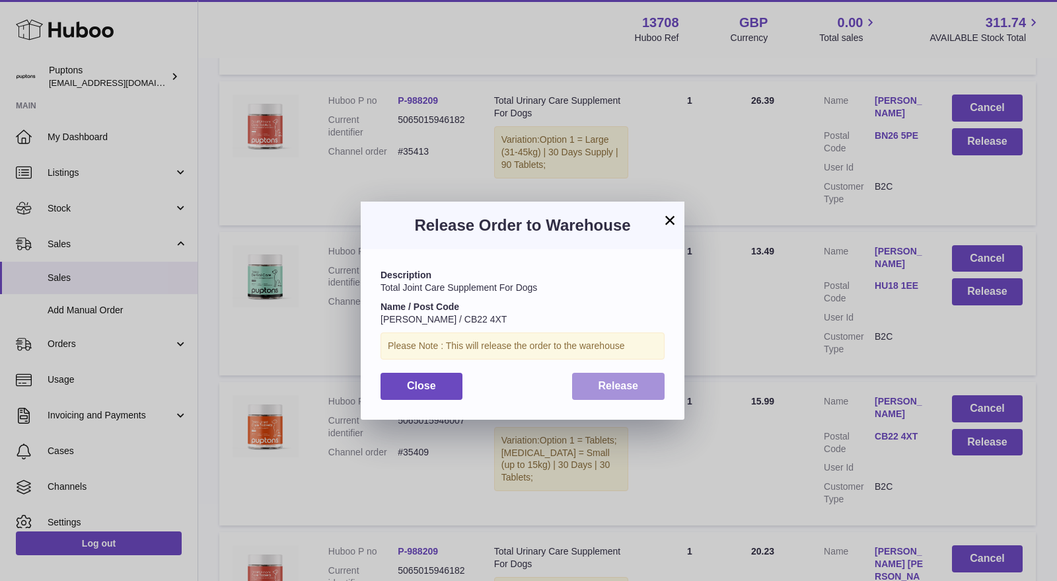
click at [649, 391] on button "Release" at bounding box center [618, 386] width 93 height 27
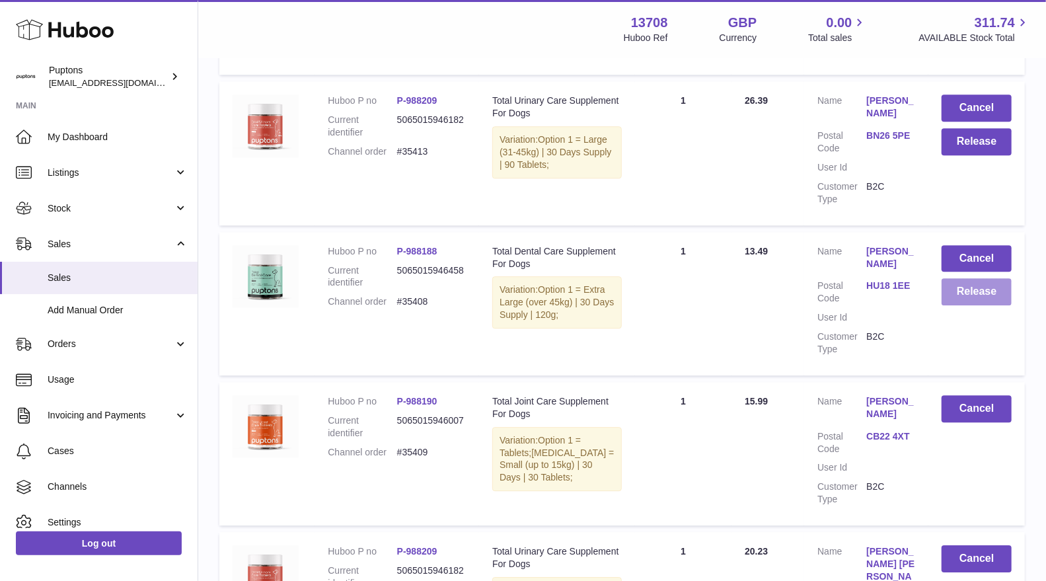
click at [962, 295] on button "Release" at bounding box center [976, 291] width 70 height 27
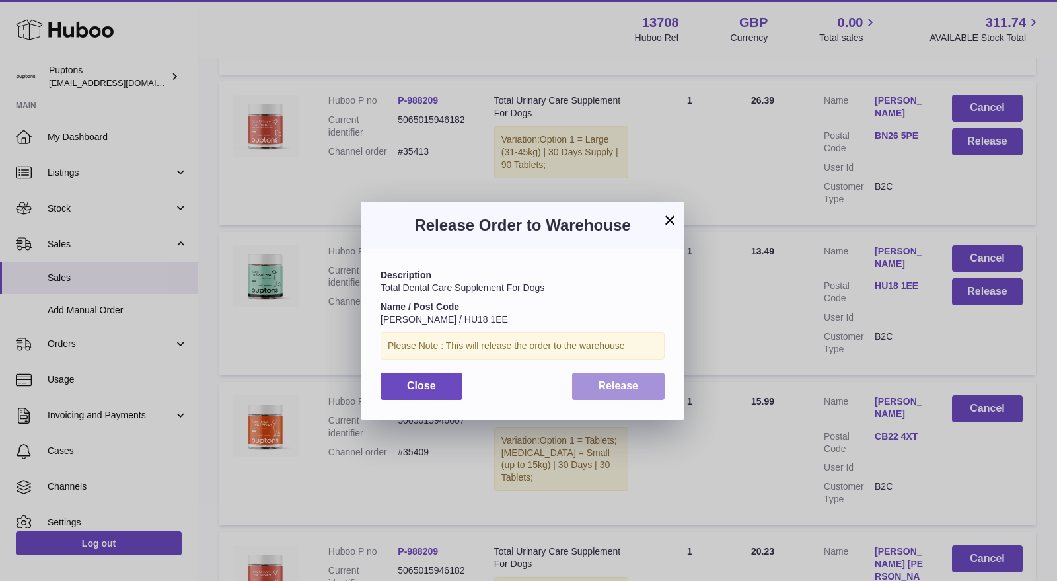
click at [629, 382] on span "Release" at bounding box center [619, 385] width 40 height 11
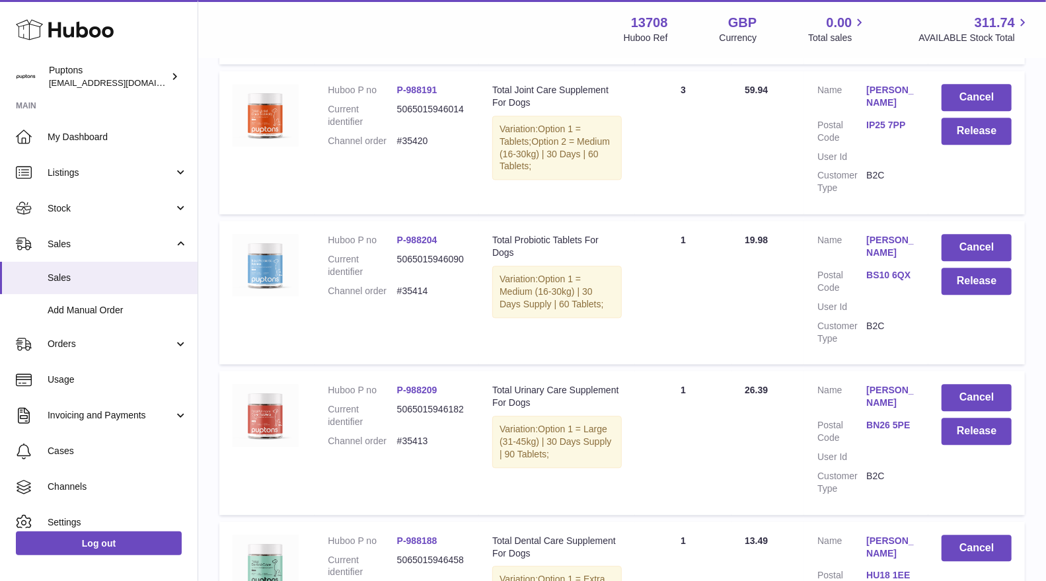
scroll to position [1908, 0]
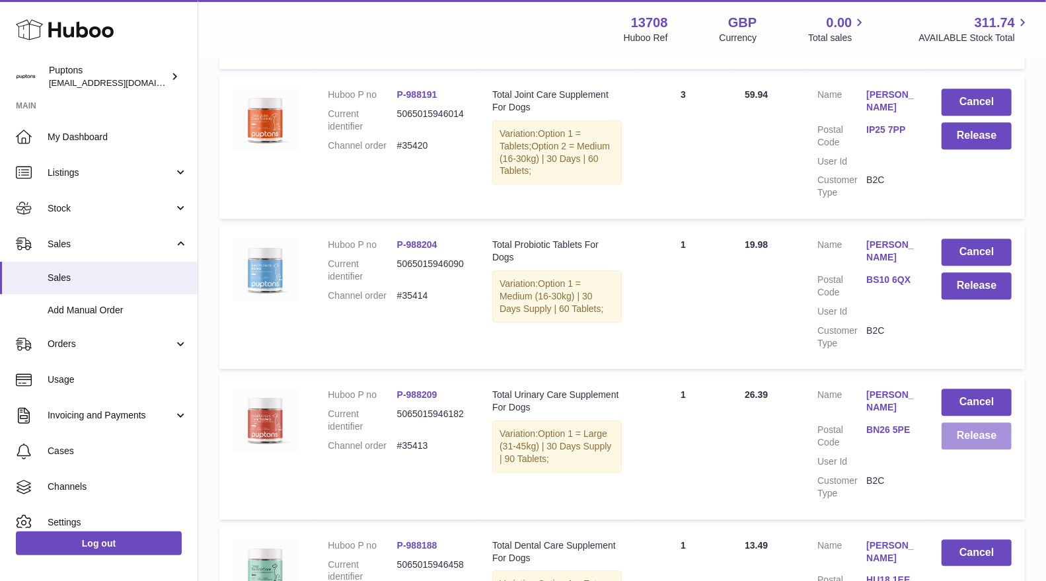
click at [978, 433] on button "Release" at bounding box center [976, 435] width 70 height 27
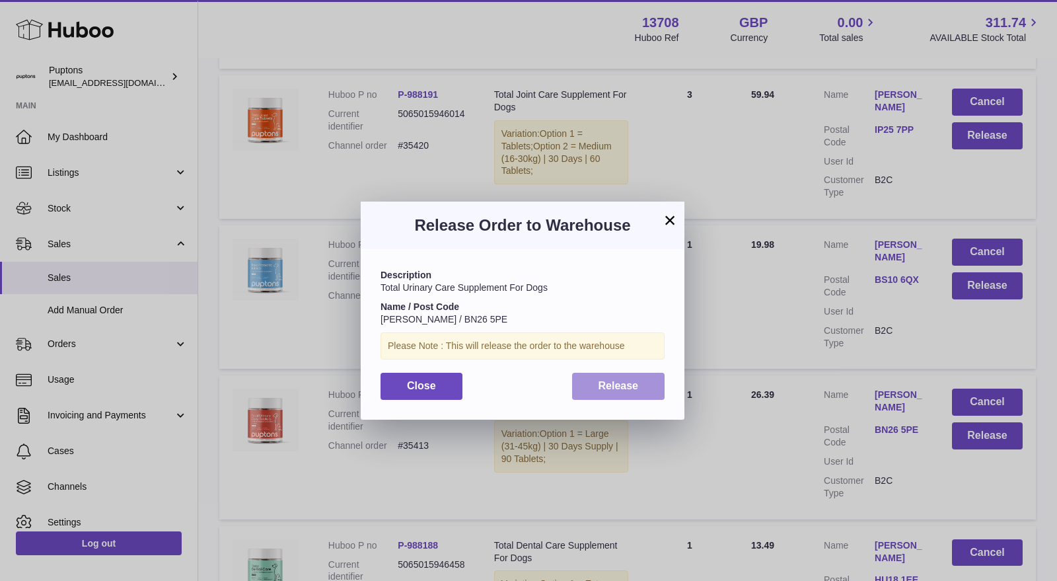
click at [634, 398] on button "Release" at bounding box center [618, 386] width 93 height 27
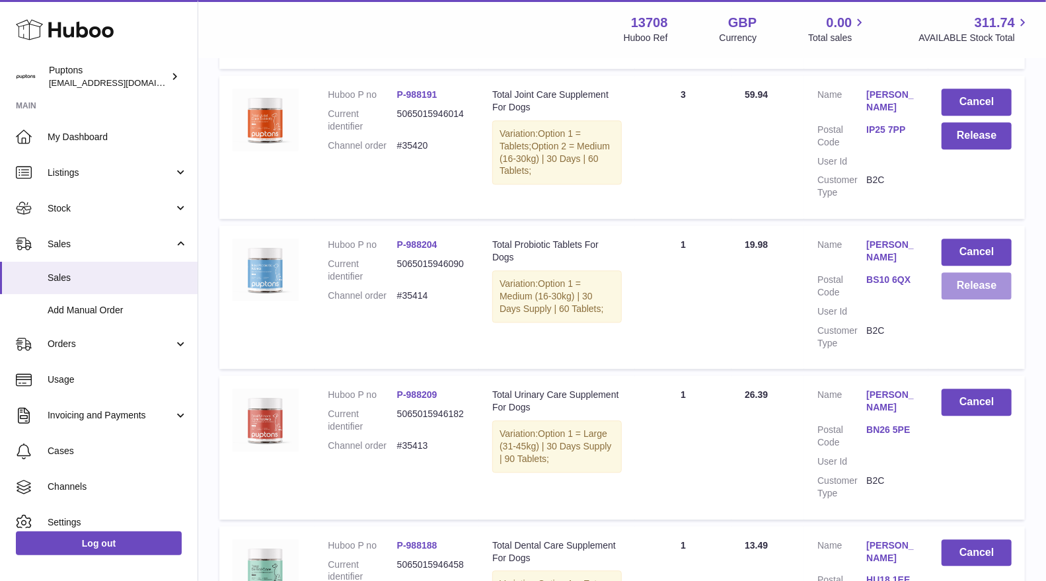
click at [970, 299] on button "Release" at bounding box center [976, 285] width 70 height 27
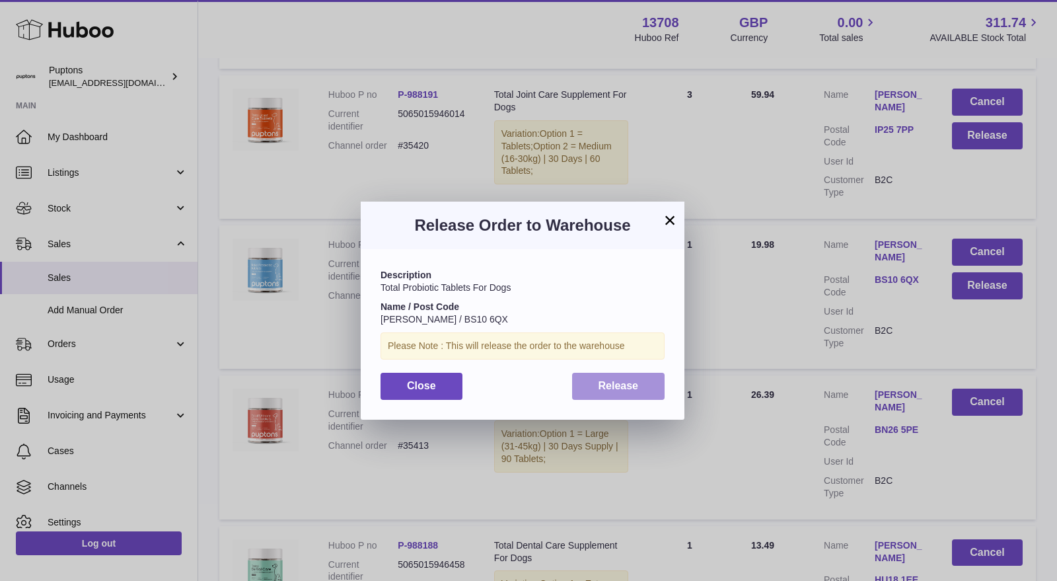
click at [610, 391] on span "Release" at bounding box center [619, 385] width 40 height 11
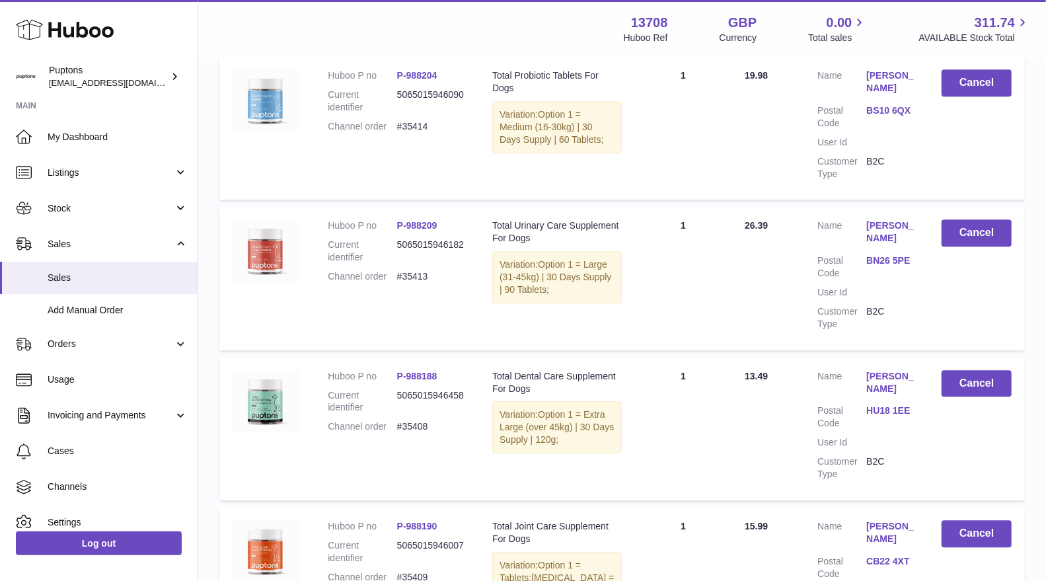
scroll to position [2129, 0]
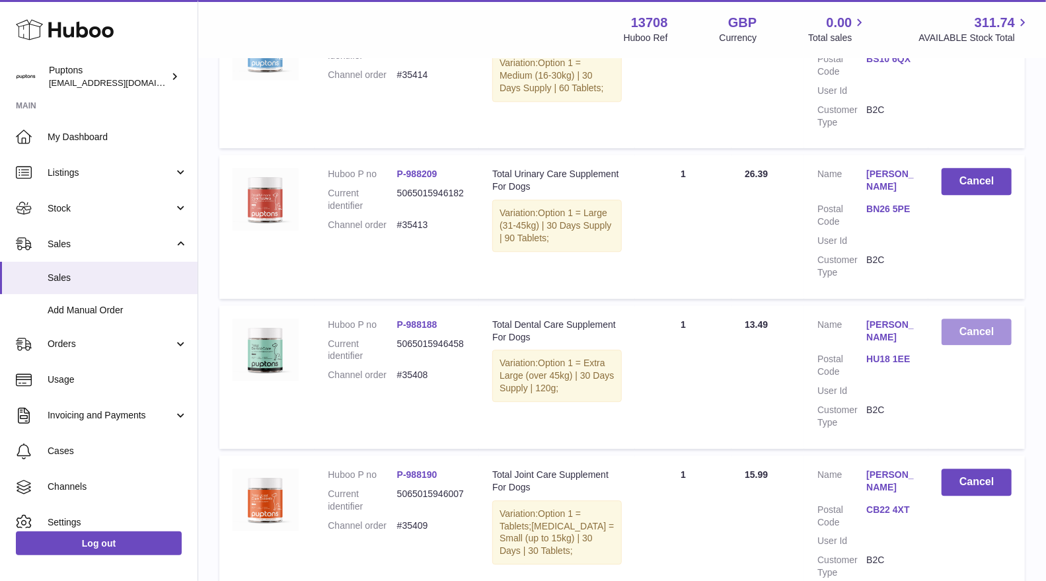
click at [967, 338] on button "Cancel" at bounding box center [976, 331] width 70 height 27
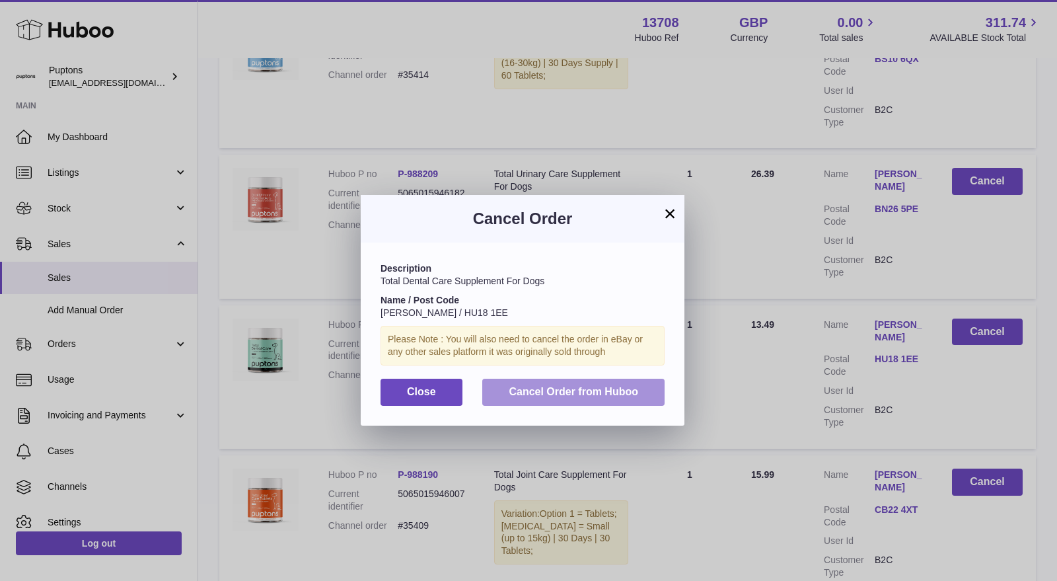
click at [624, 386] on span "Cancel Order from Huboo" at bounding box center [573, 391] width 129 height 11
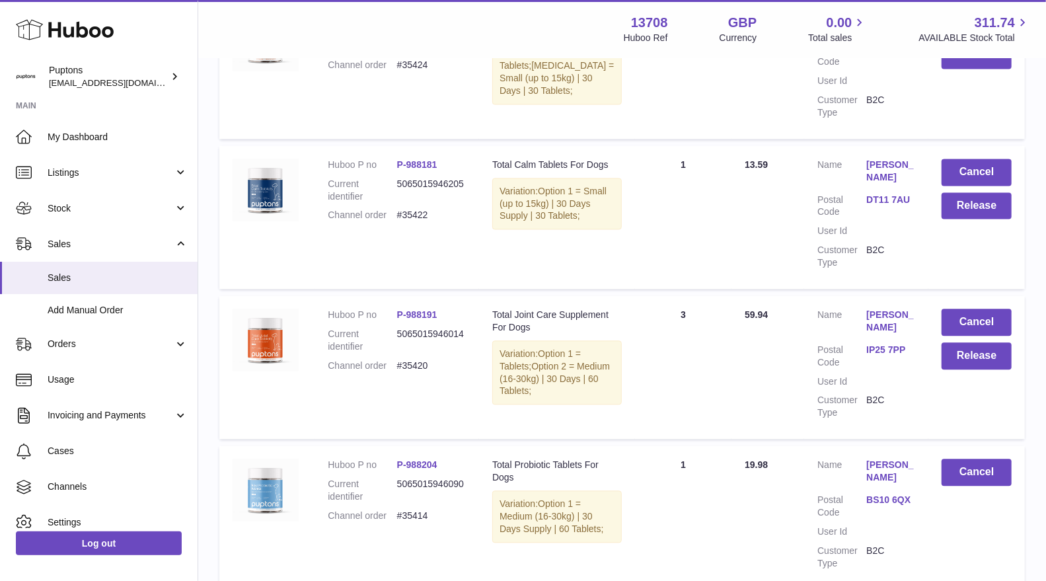
scroll to position [1615, 0]
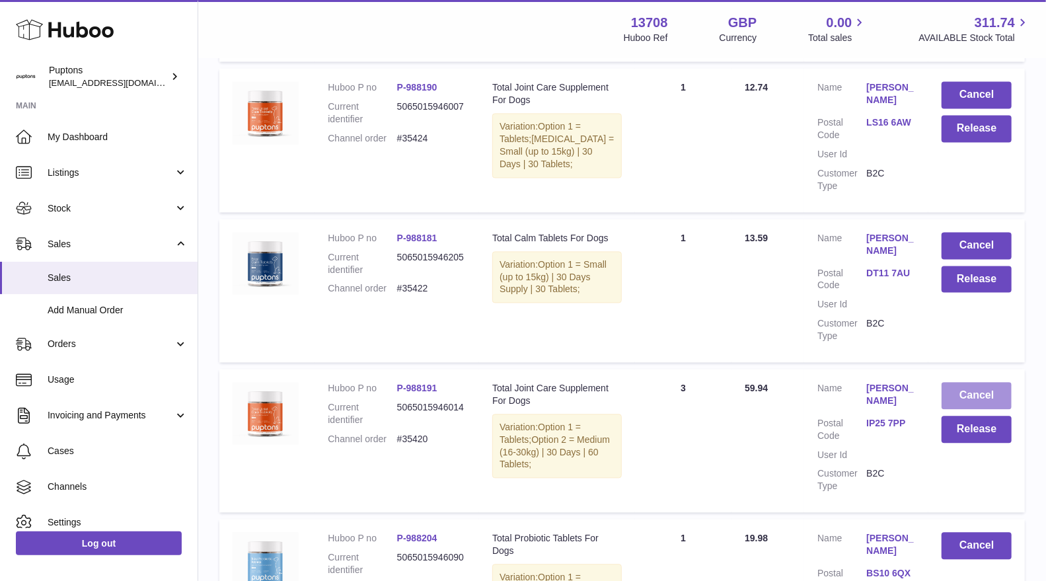
click at [970, 407] on button "Cancel" at bounding box center [976, 395] width 70 height 27
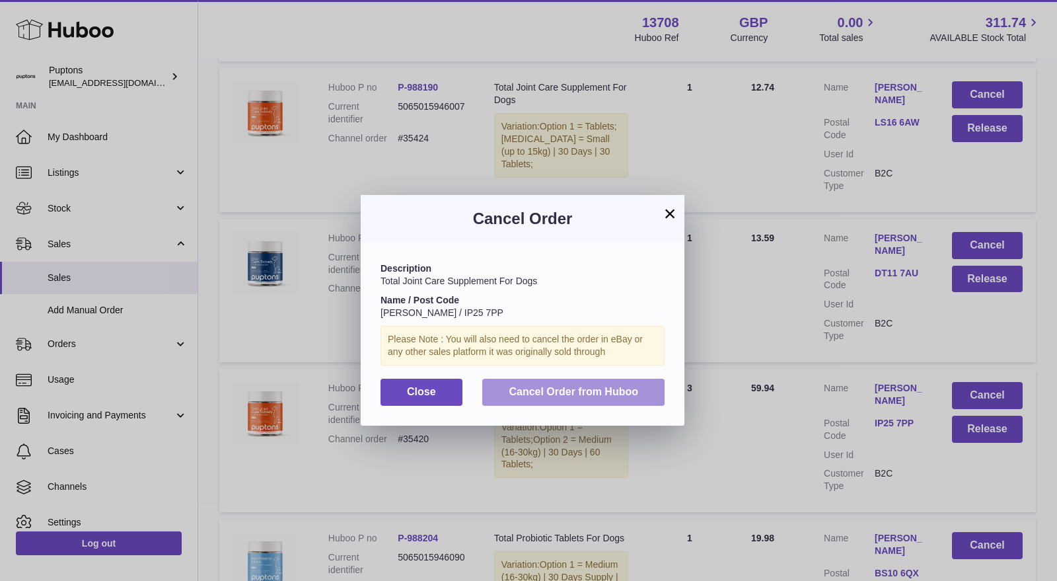
click at [577, 397] on span "Cancel Order from Huboo" at bounding box center [573, 391] width 129 height 11
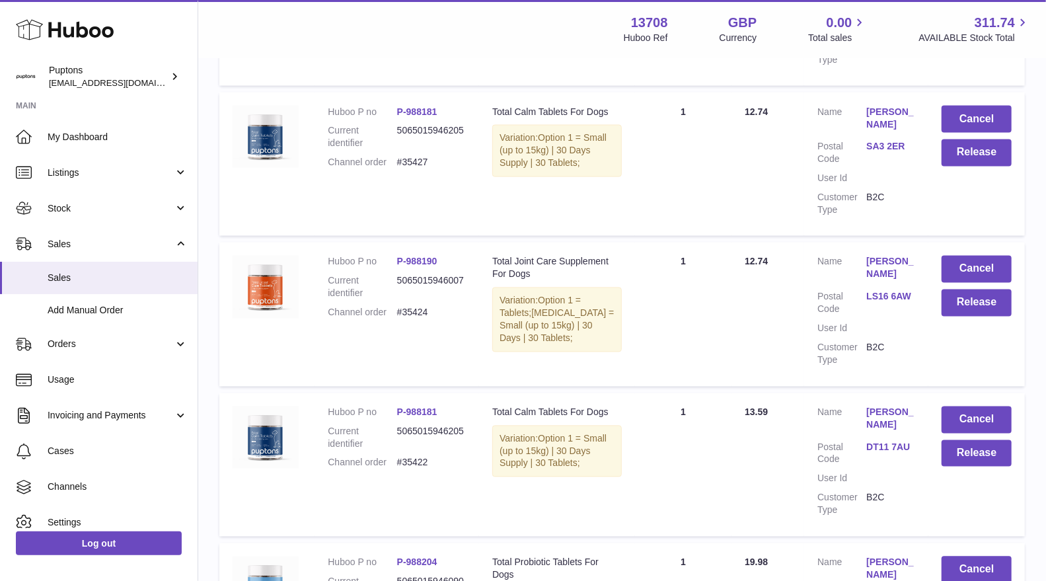
scroll to position [1395, 0]
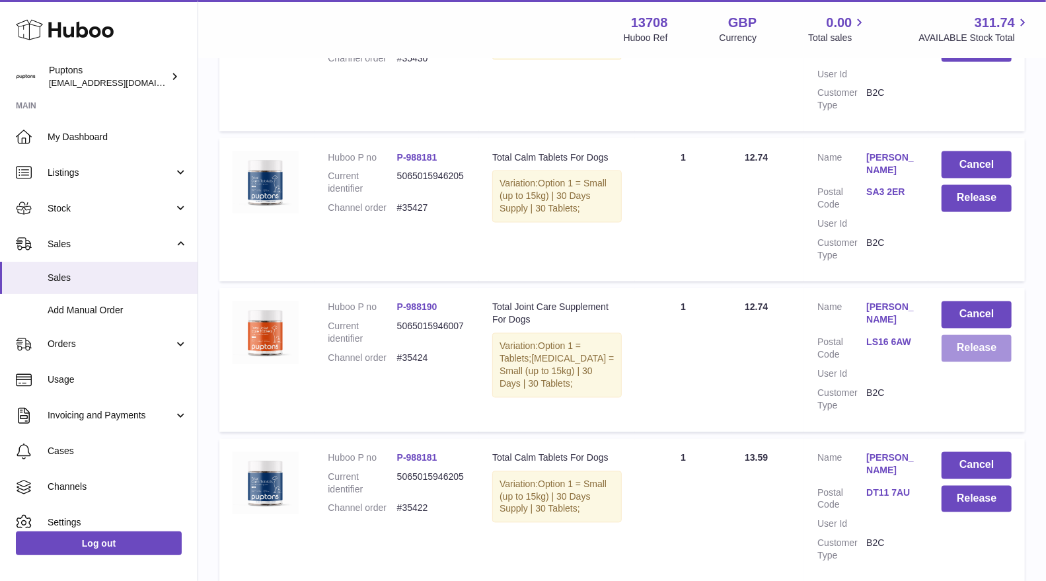
click at [969, 350] on button "Release" at bounding box center [976, 348] width 70 height 27
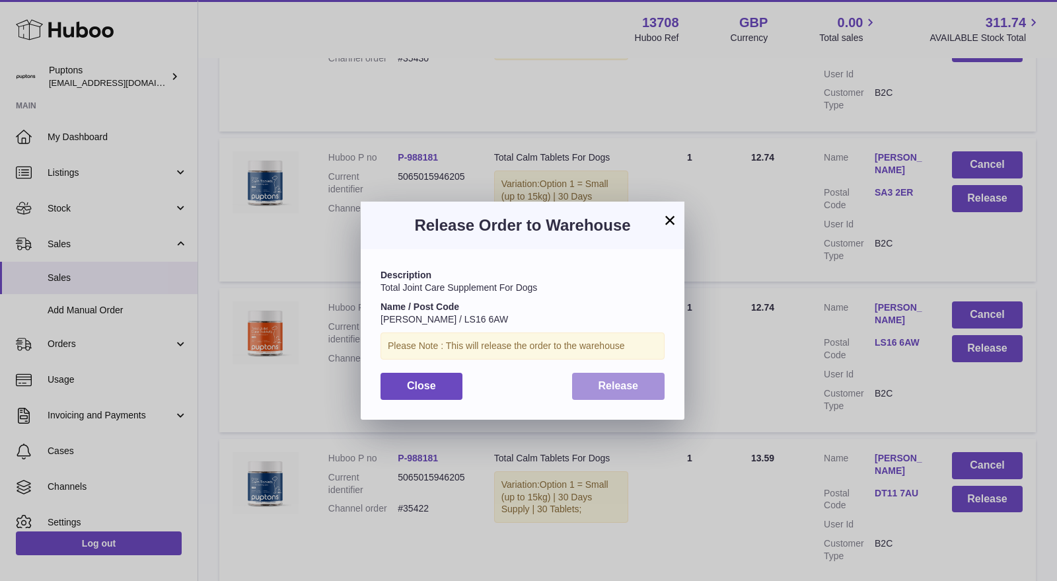
drag, startPoint x: 655, startPoint y: 395, endPoint x: 726, endPoint y: 413, distance: 72.9
click at [657, 395] on button "Release" at bounding box center [618, 386] width 93 height 27
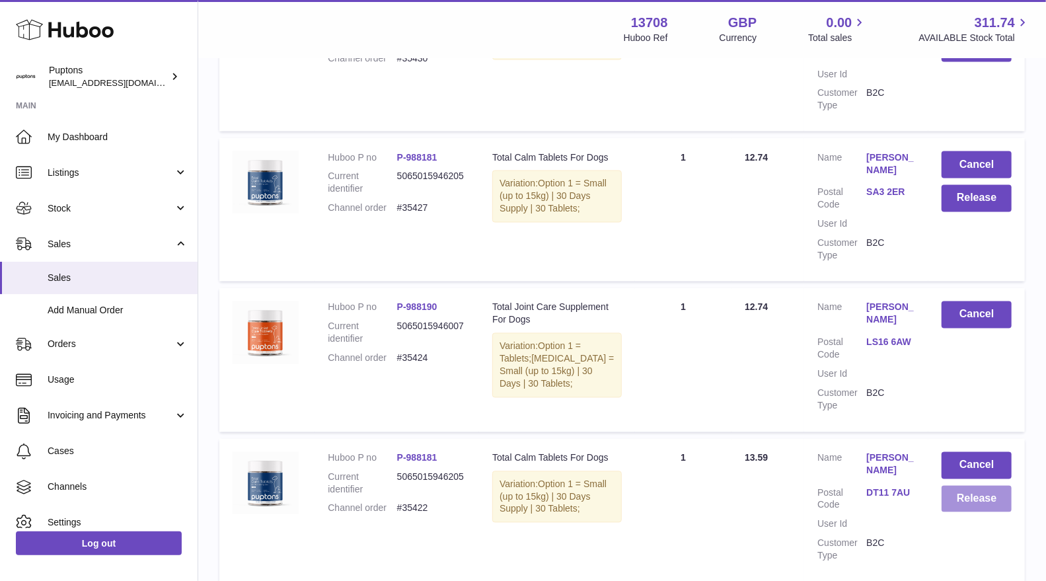
click at [971, 513] on button "Release" at bounding box center [976, 499] width 70 height 27
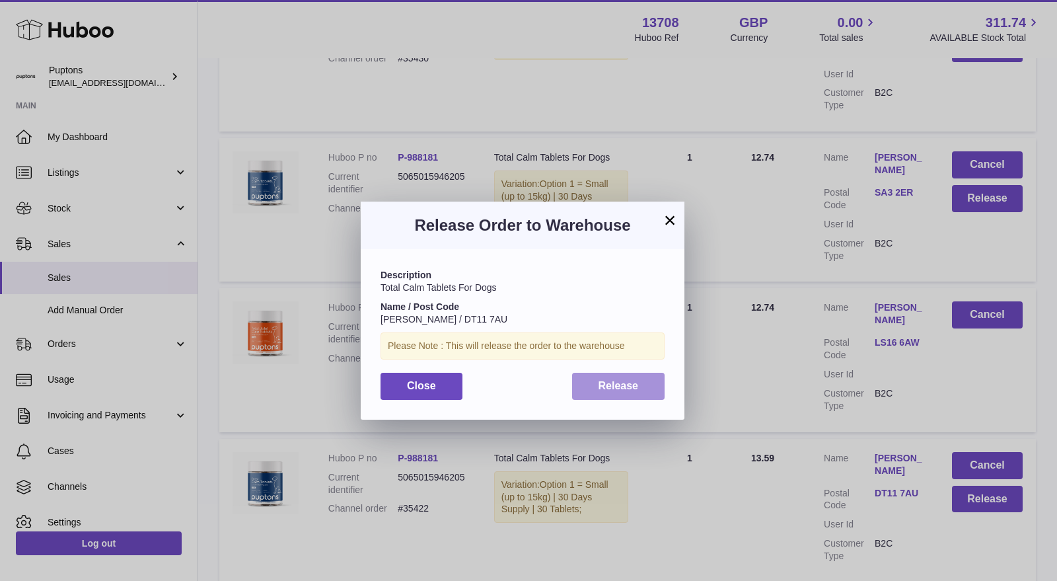
click at [641, 389] on button "Release" at bounding box center [618, 386] width 93 height 27
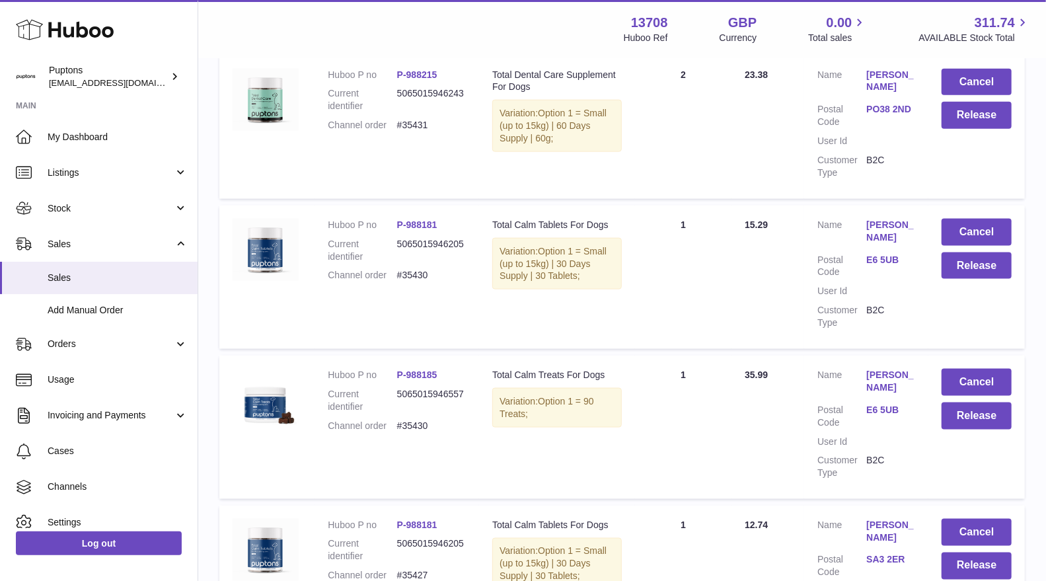
scroll to position [1101, 0]
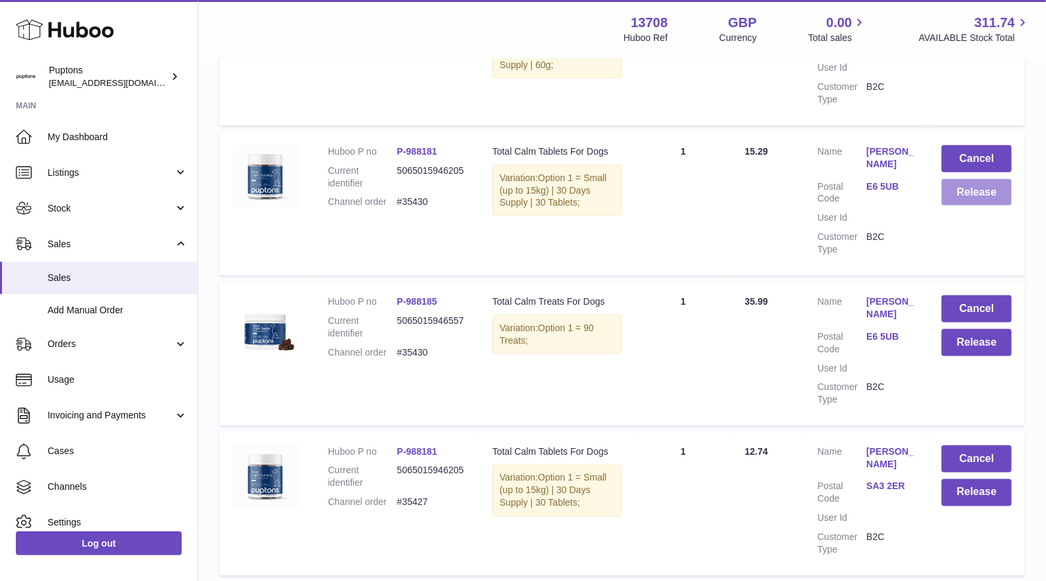
click at [961, 193] on button "Release" at bounding box center [976, 192] width 70 height 27
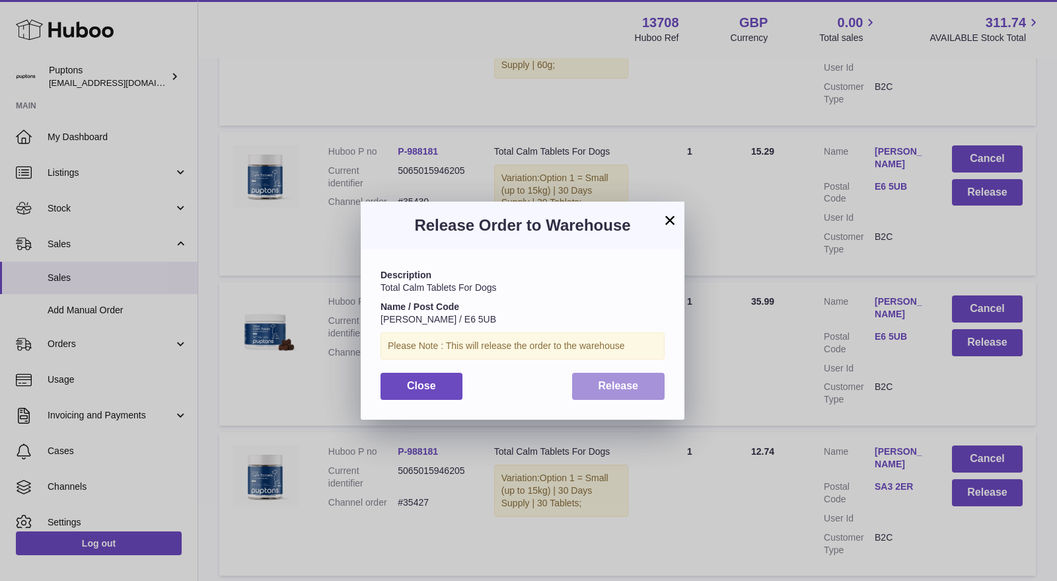
click at [649, 379] on button "Release" at bounding box center [618, 386] width 93 height 27
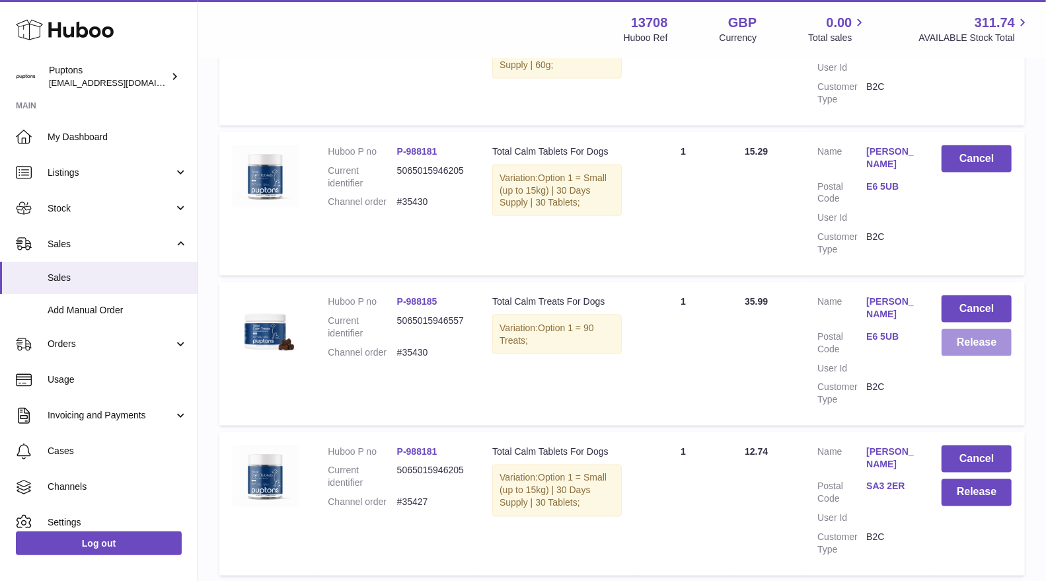
click at [965, 346] on button "Release" at bounding box center [976, 342] width 70 height 27
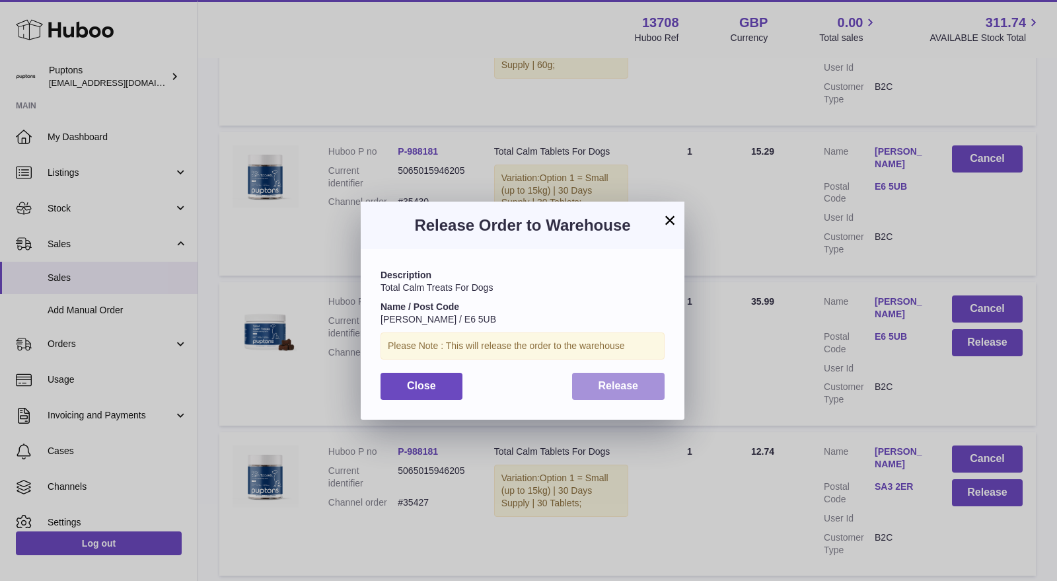
click at [651, 378] on button "Release" at bounding box center [618, 386] width 93 height 27
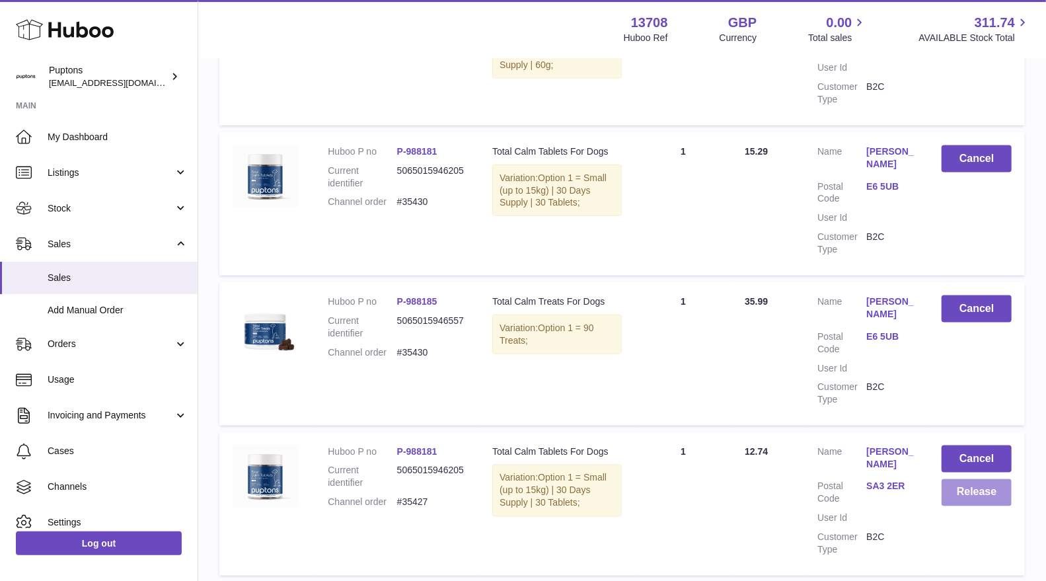
click at [967, 492] on button "Release" at bounding box center [976, 492] width 70 height 27
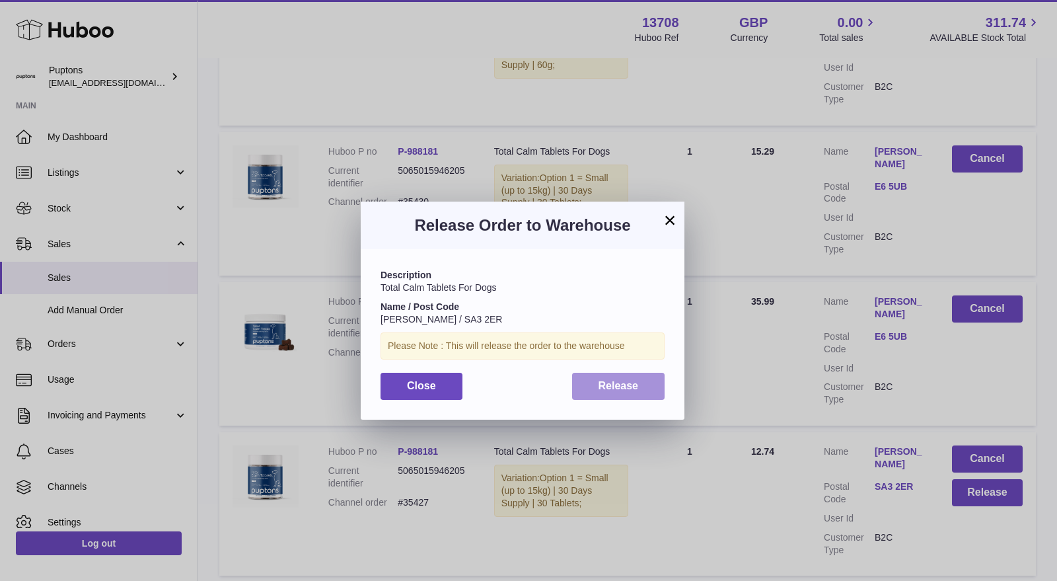
click at [641, 384] on button "Release" at bounding box center [618, 386] width 93 height 27
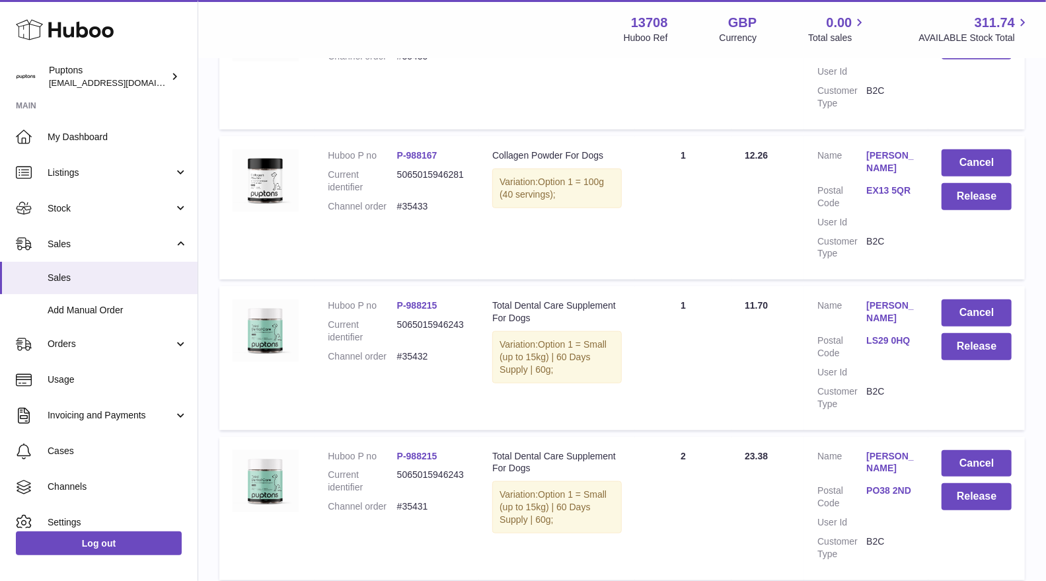
scroll to position [661, 0]
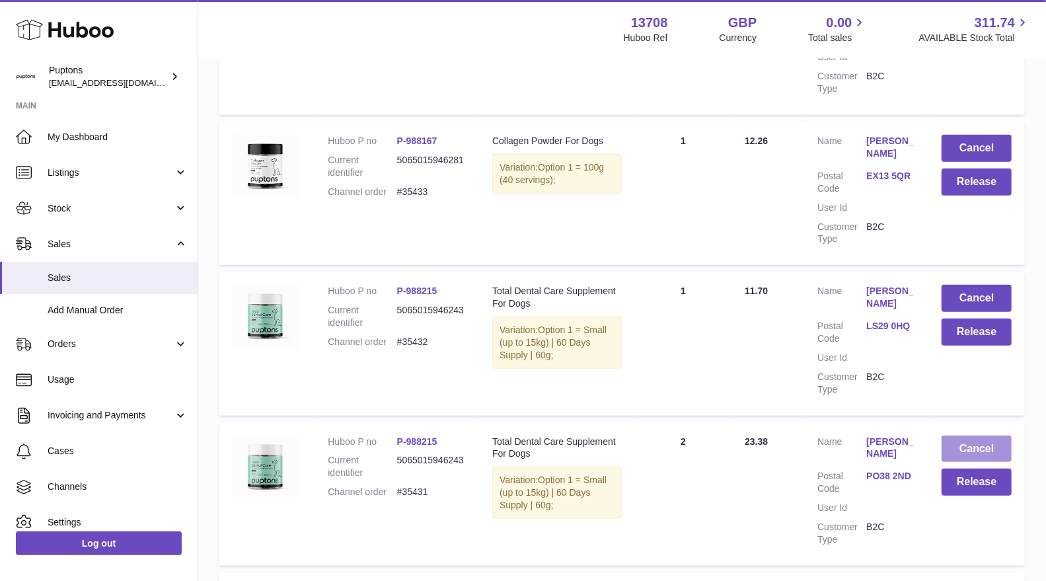
click at [989, 451] on button "Cancel" at bounding box center [976, 448] width 70 height 27
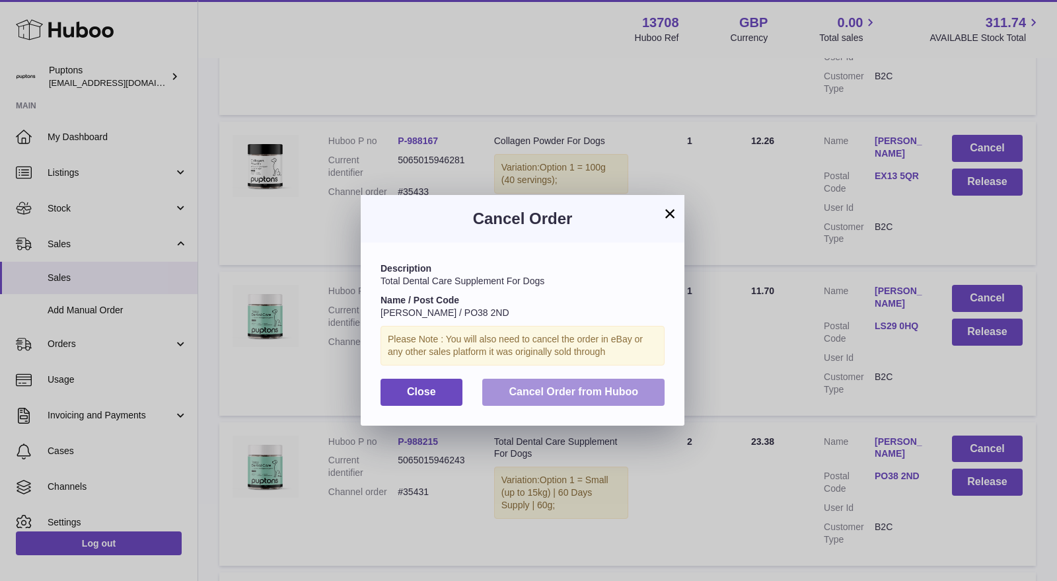
click at [595, 399] on button "Cancel Order from Huboo" at bounding box center [573, 392] width 182 height 27
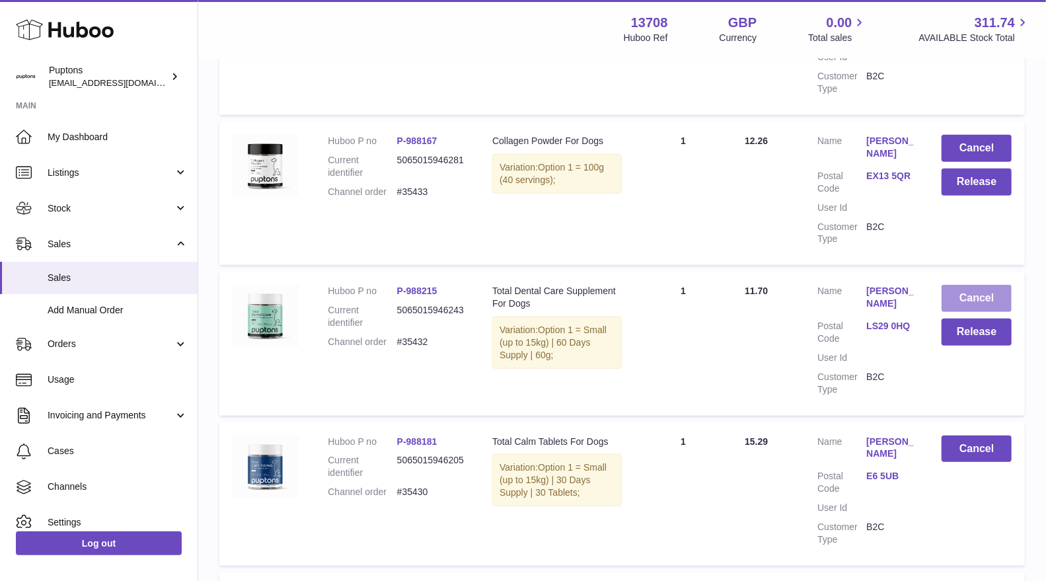
click at [981, 285] on button "Cancel" at bounding box center [976, 298] width 70 height 27
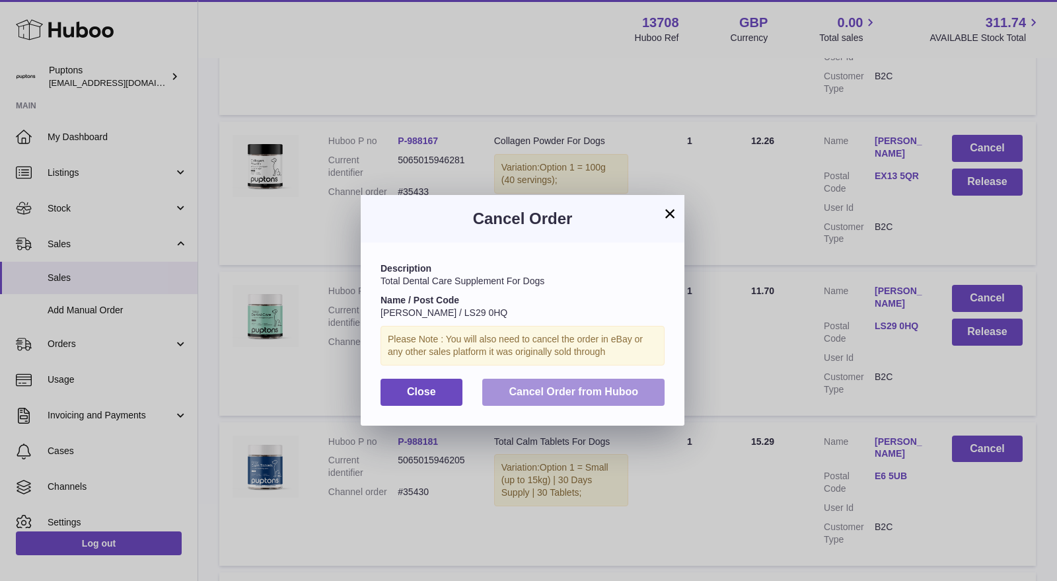
click at [632, 392] on span "Cancel Order from Huboo" at bounding box center [573, 391] width 129 height 11
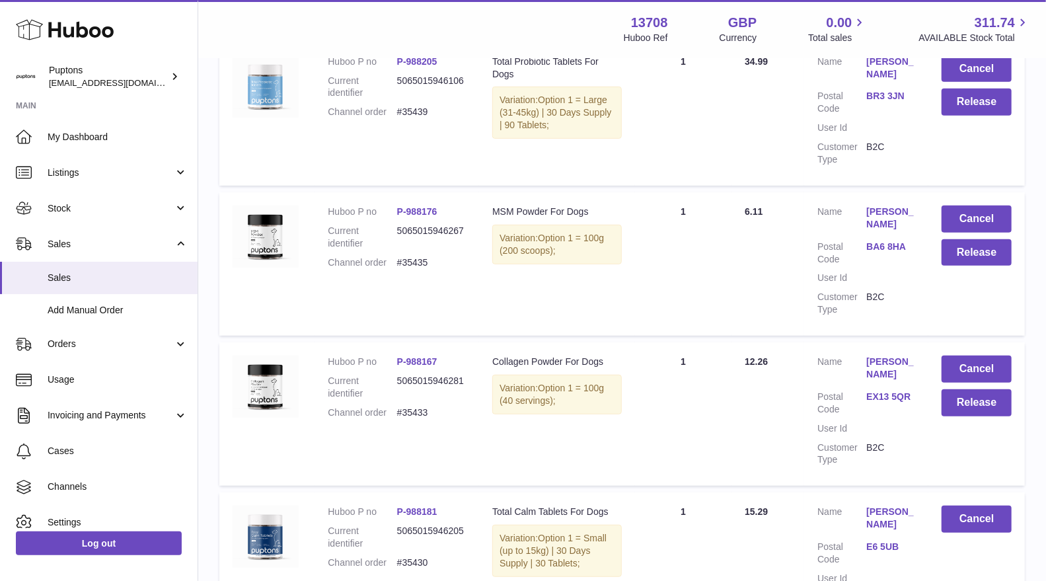
scroll to position [513, 0]
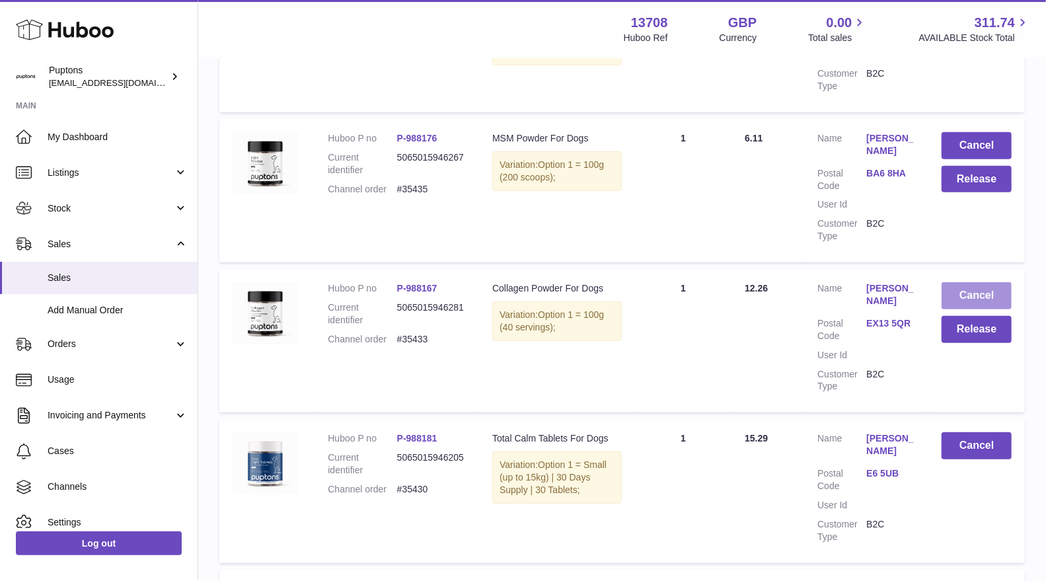
click at [989, 288] on button "Cancel" at bounding box center [976, 295] width 70 height 27
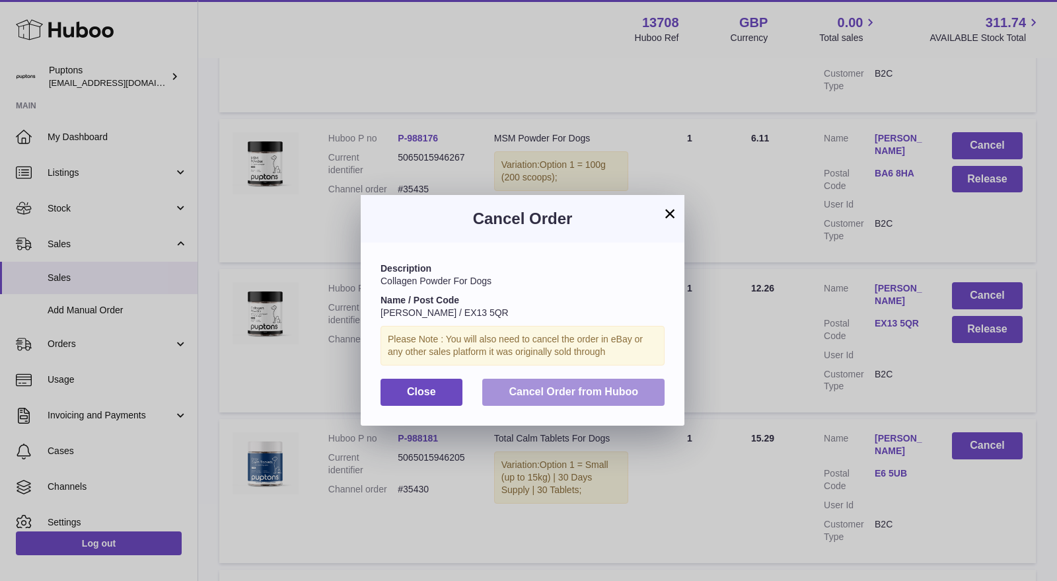
click at [655, 392] on button "Cancel Order from Huboo" at bounding box center [573, 392] width 182 height 27
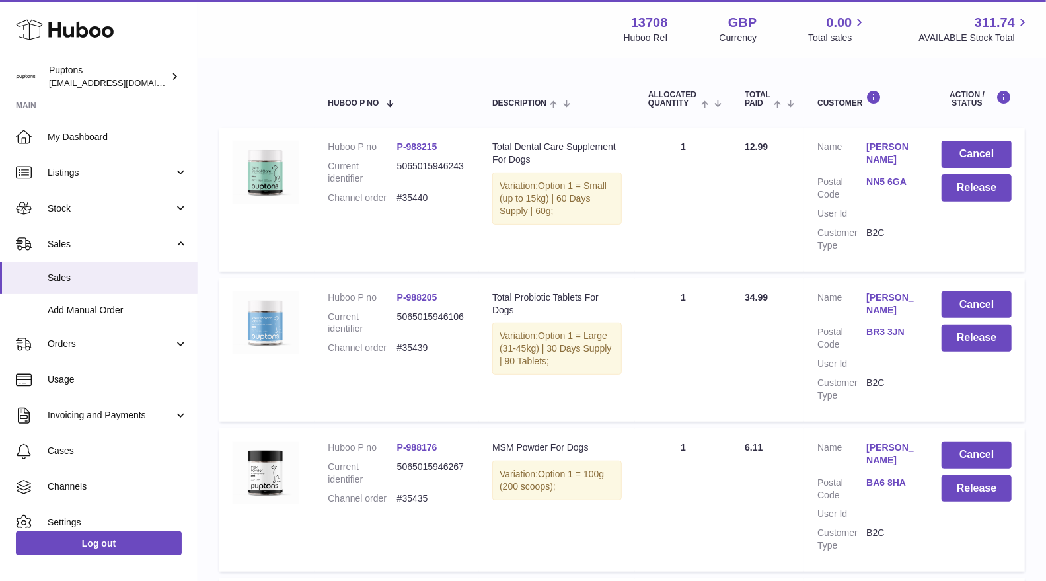
scroll to position [220, 0]
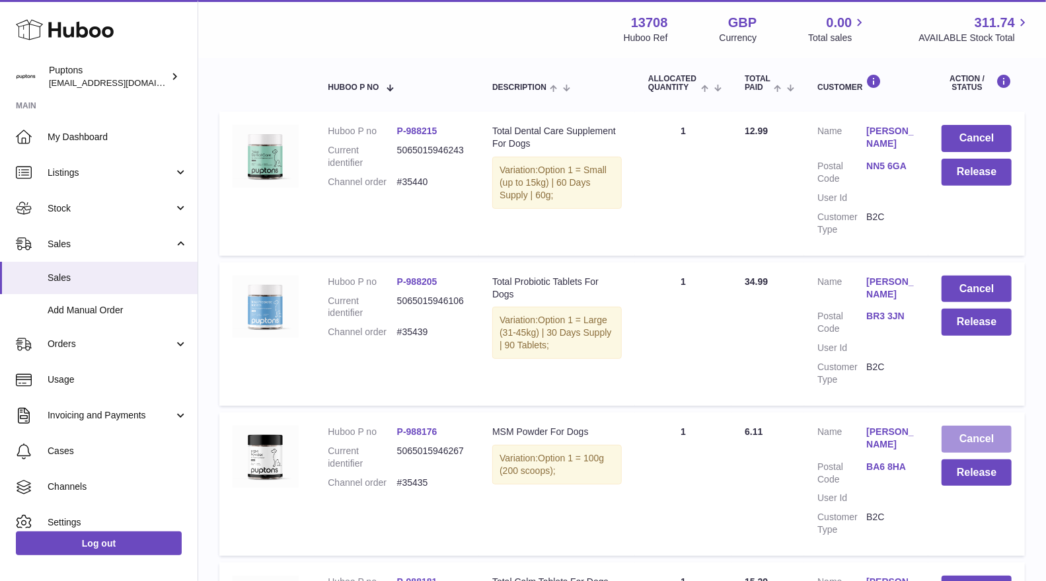
click at [978, 433] on button "Cancel" at bounding box center [976, 438] width 70 height 27
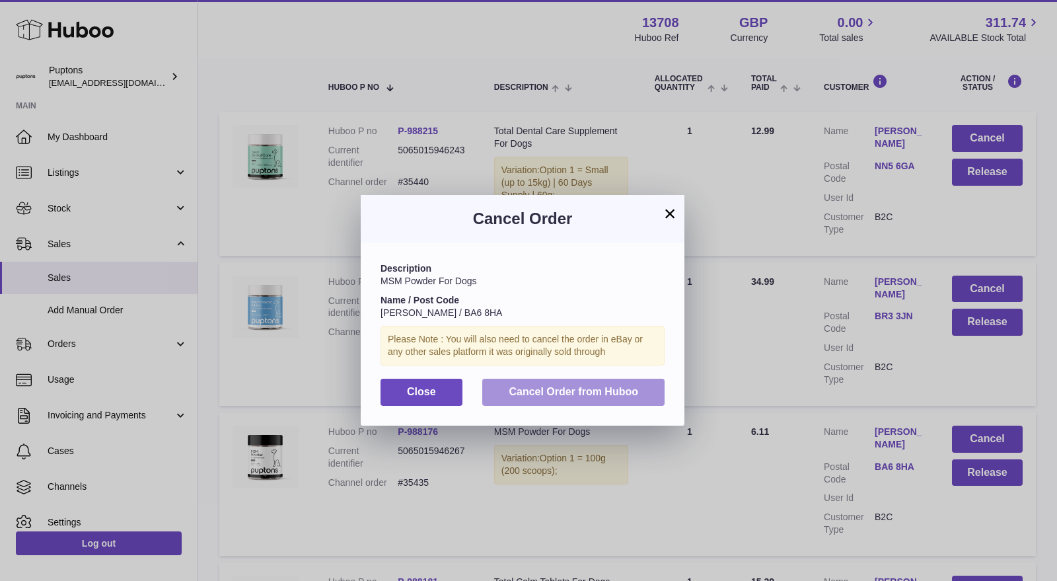
click at [579, 395] on span "Cancel Order from Huboo" at bounding box center [573, 391] width 129 height 11
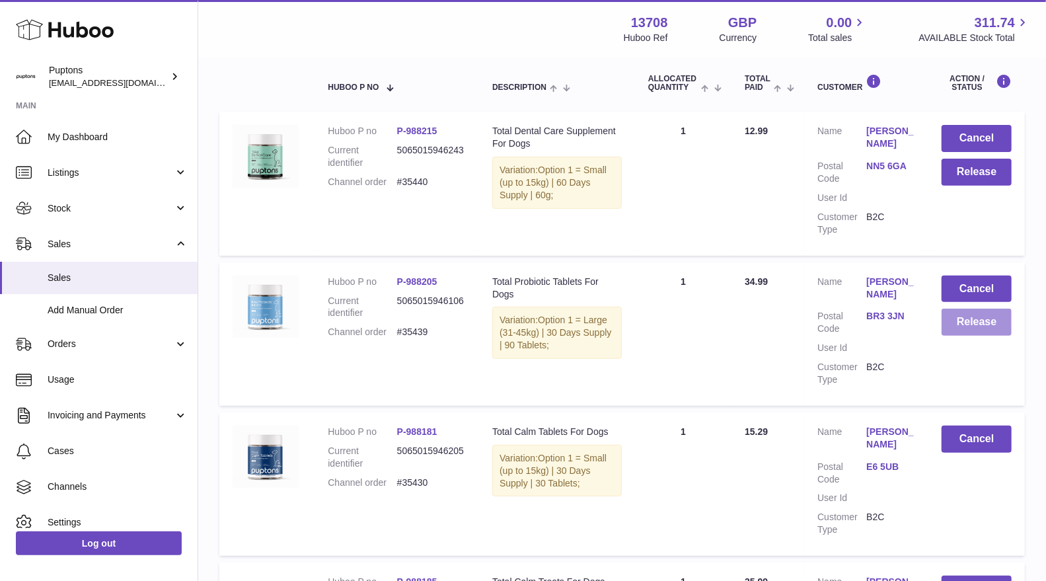
click at [981, 321] on button "Release" at bounding box center [976, 322] width 70 height 27
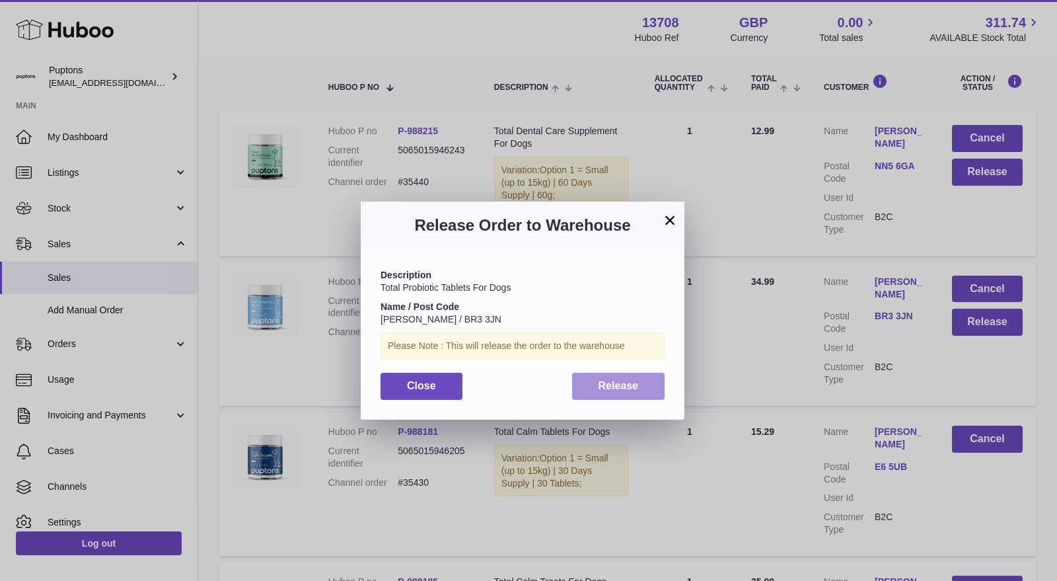
drag, startPoint x: 630, startPoint y: 390, endPoint x: 705, endPoint y: 365, distance: 79.4
click at [631, 388] on span "Release" at bounding box center [619, 385] width 40 height 11
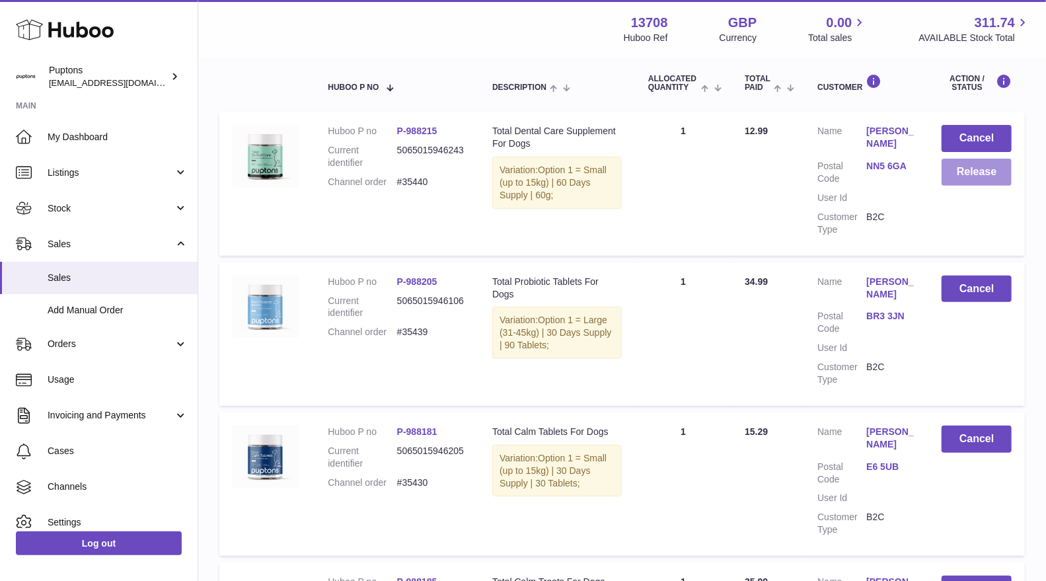
click at [963, 170] on button "Release" at bounding box center [976, 172] width 70 height 27
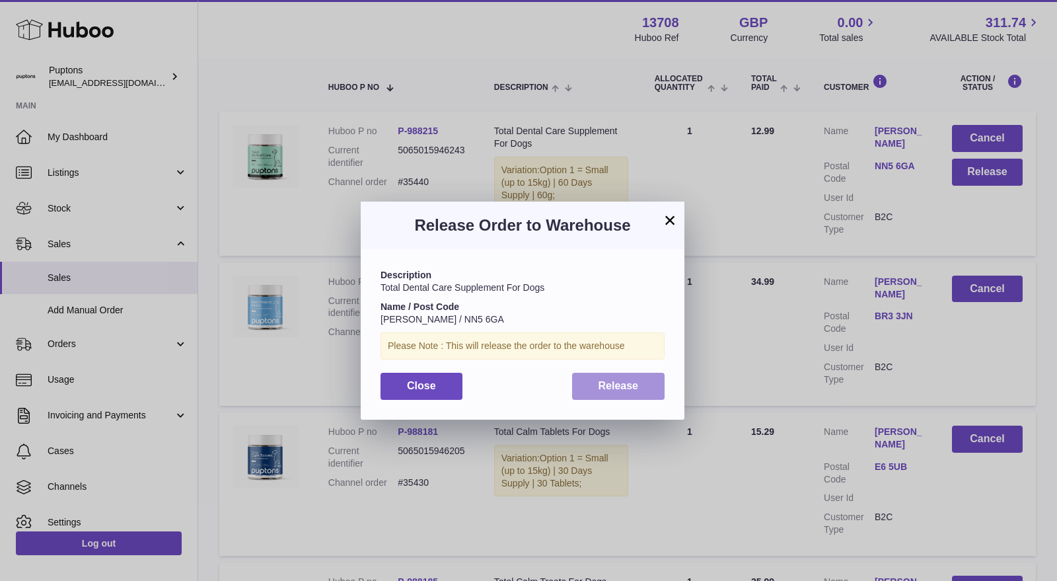
click at [606, 384] on span "Release" at bounding box center [619, 385] width 40 height 11
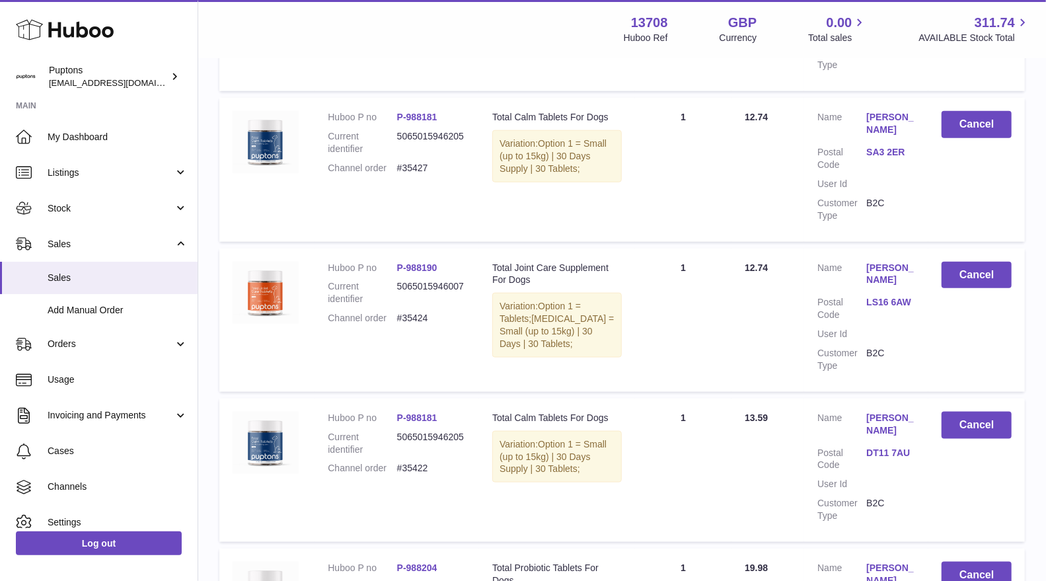
scroll to position [807, 0]
